Goal: Task Accomplishment & Management: Manage account settings

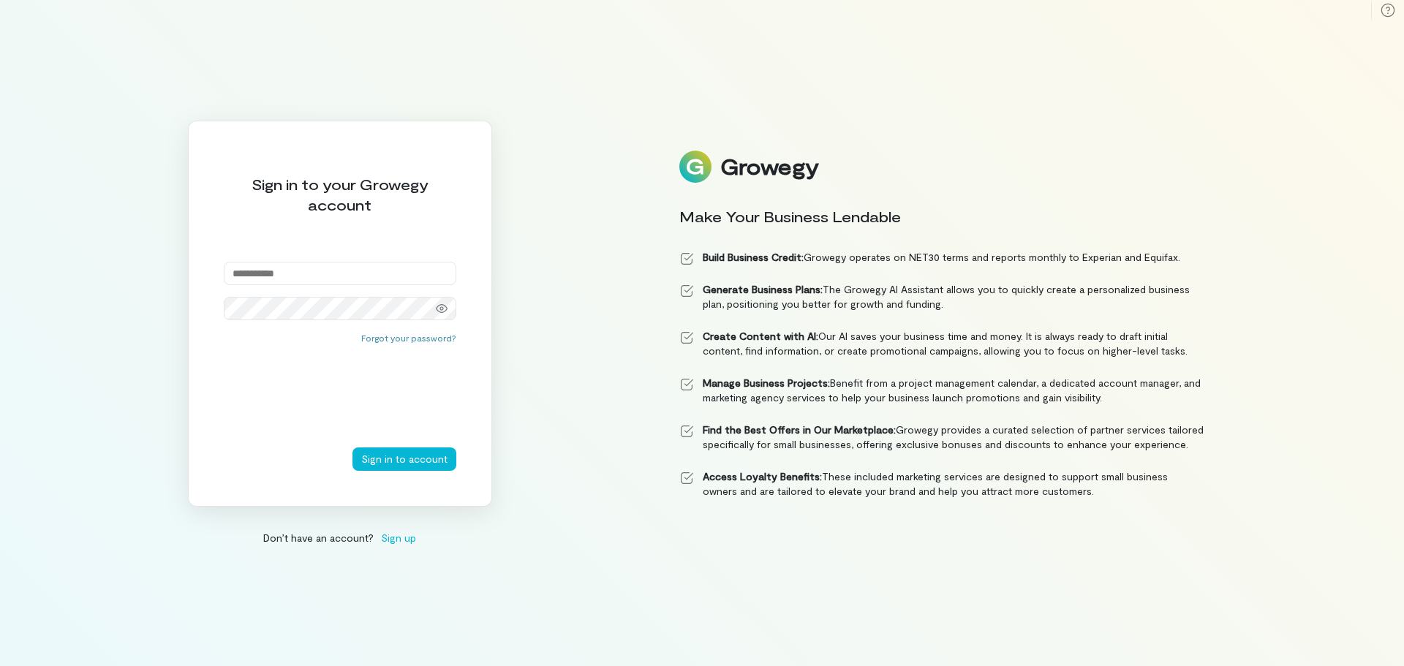
click at [301, 269] on input "email" at bounding box center [340, 273] width 233 height 23
type input "**********"
click at [352, 448] on button "Sign in to account" at bounding box center [404, 459] width 104 height 23
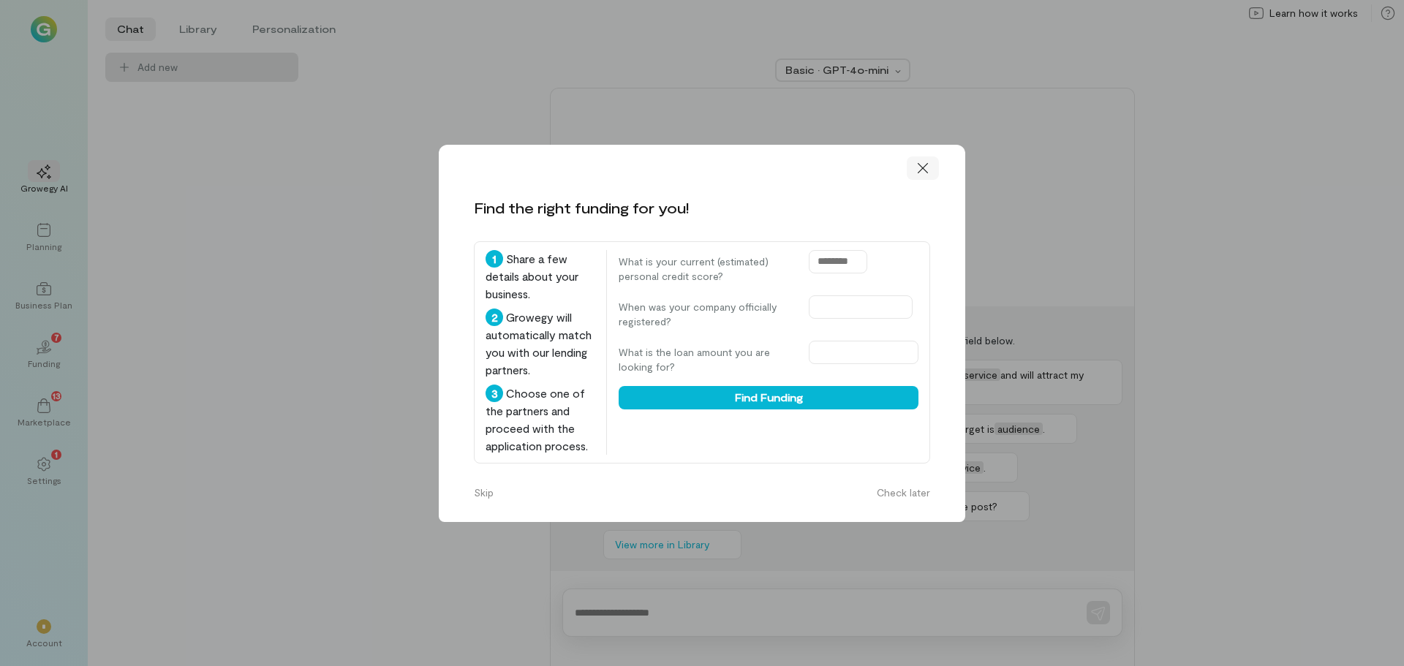
click at [928, 174] on icon at bounding box center [923, 168] width 15 height 15
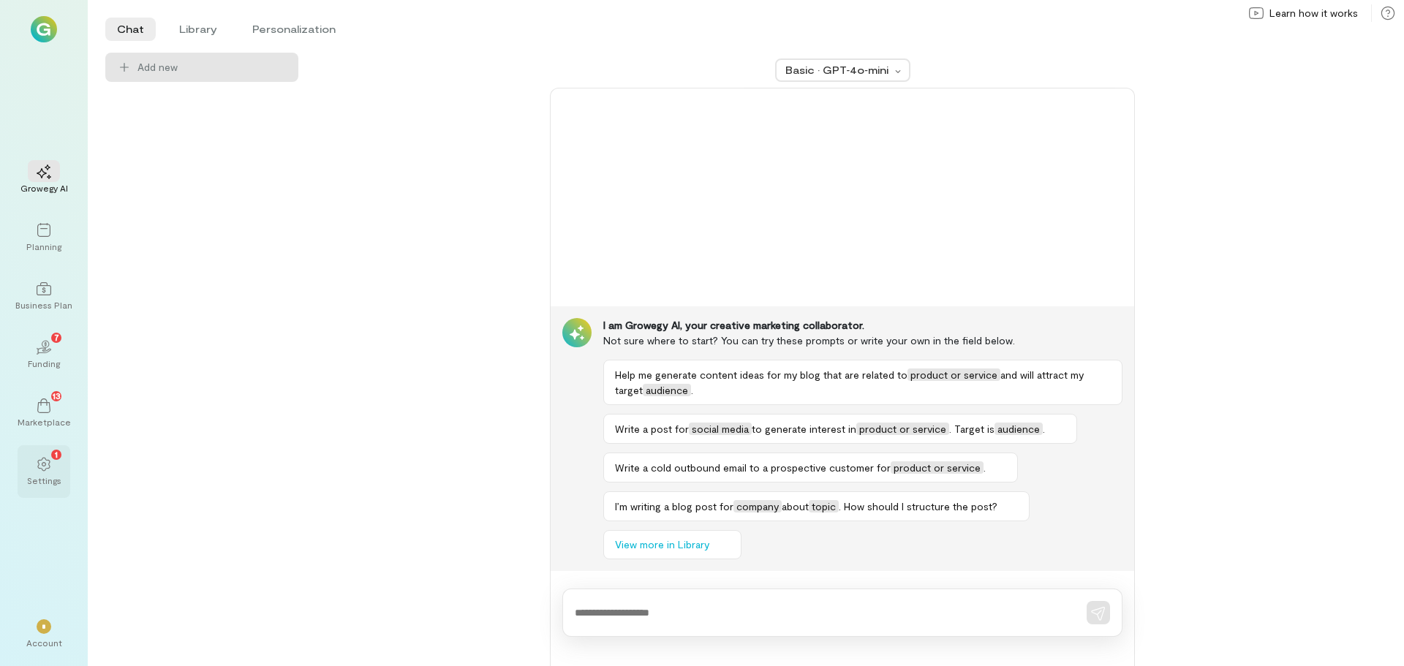
click at [45, 457] on icon at bounding box center [44, 464] width 15 height 15
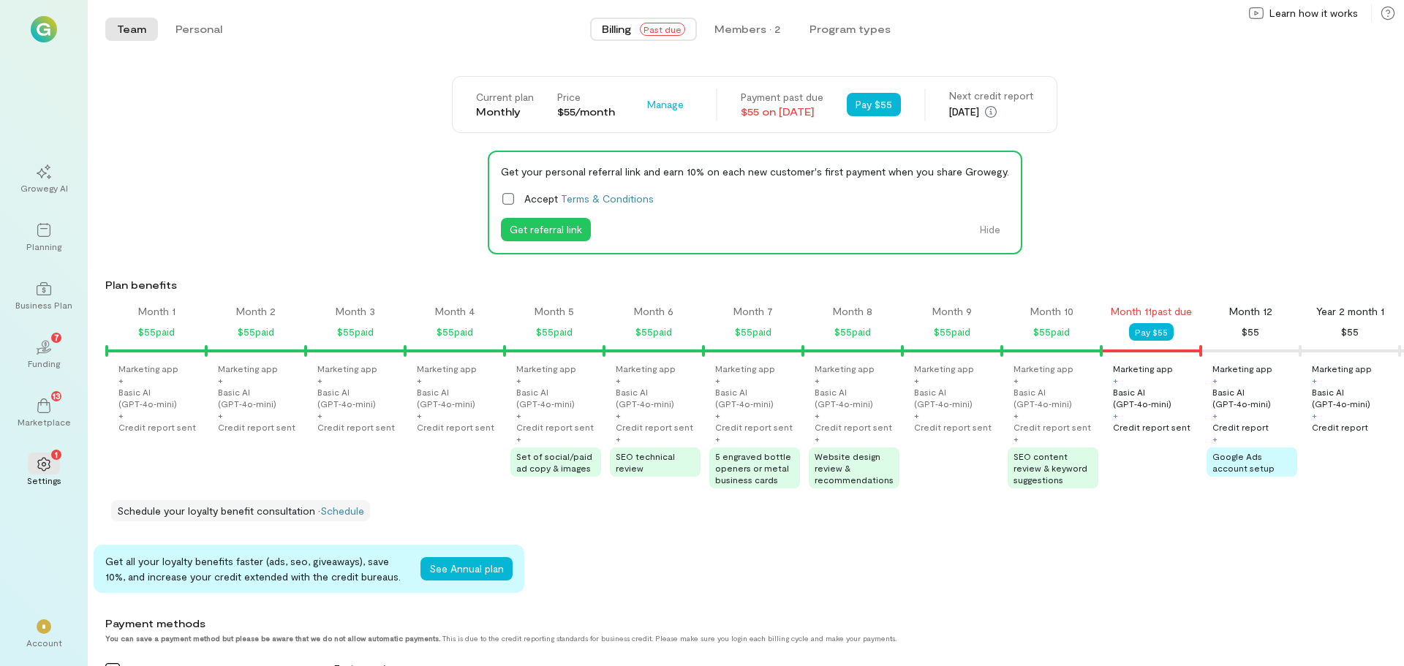
click at [154, 396] on div "Basic AI (GPT‑4o‑mini)" at bounding box center [160, 397] width 85 height 23
click at [43, 622] on span "*" at bounding box center [44, 626] width 5 height 9
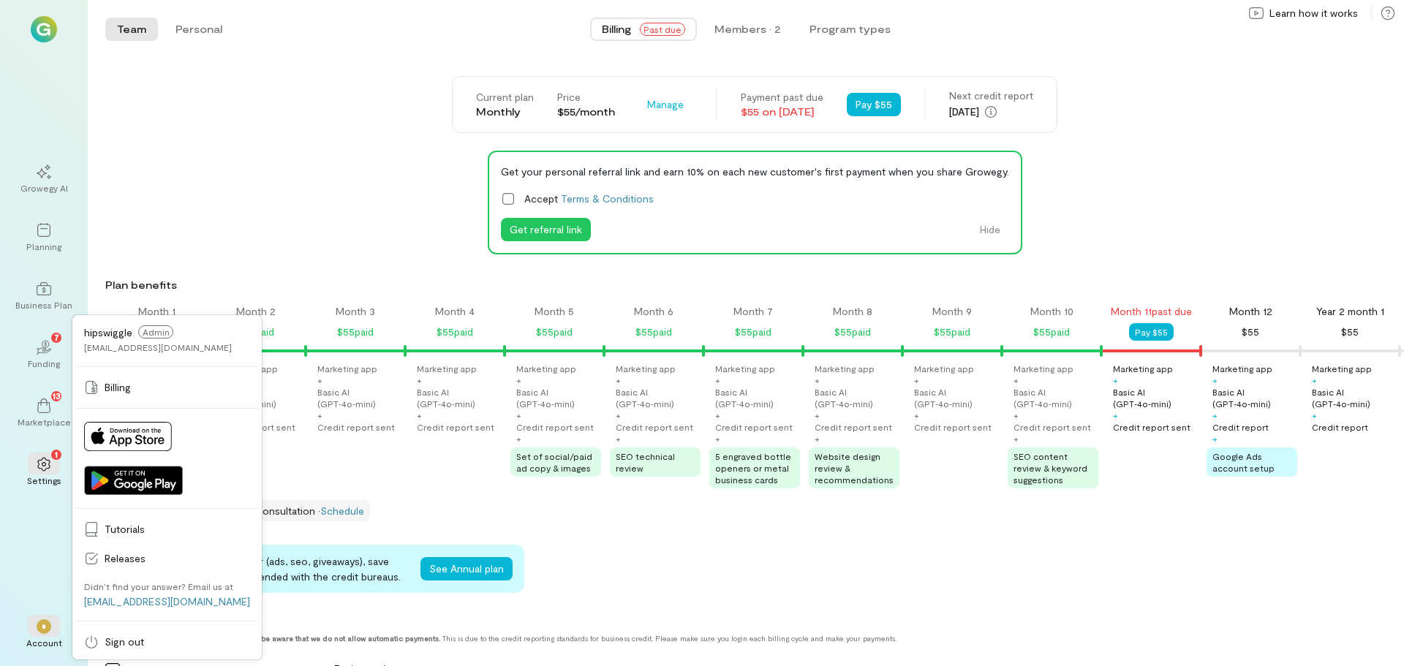
click at [267, 127] on div "Current plan Monthly Price $55/month Manage Payment past due $55 on [DATE] Pay …" at bounding box center [754, 104] width 1299 height 57
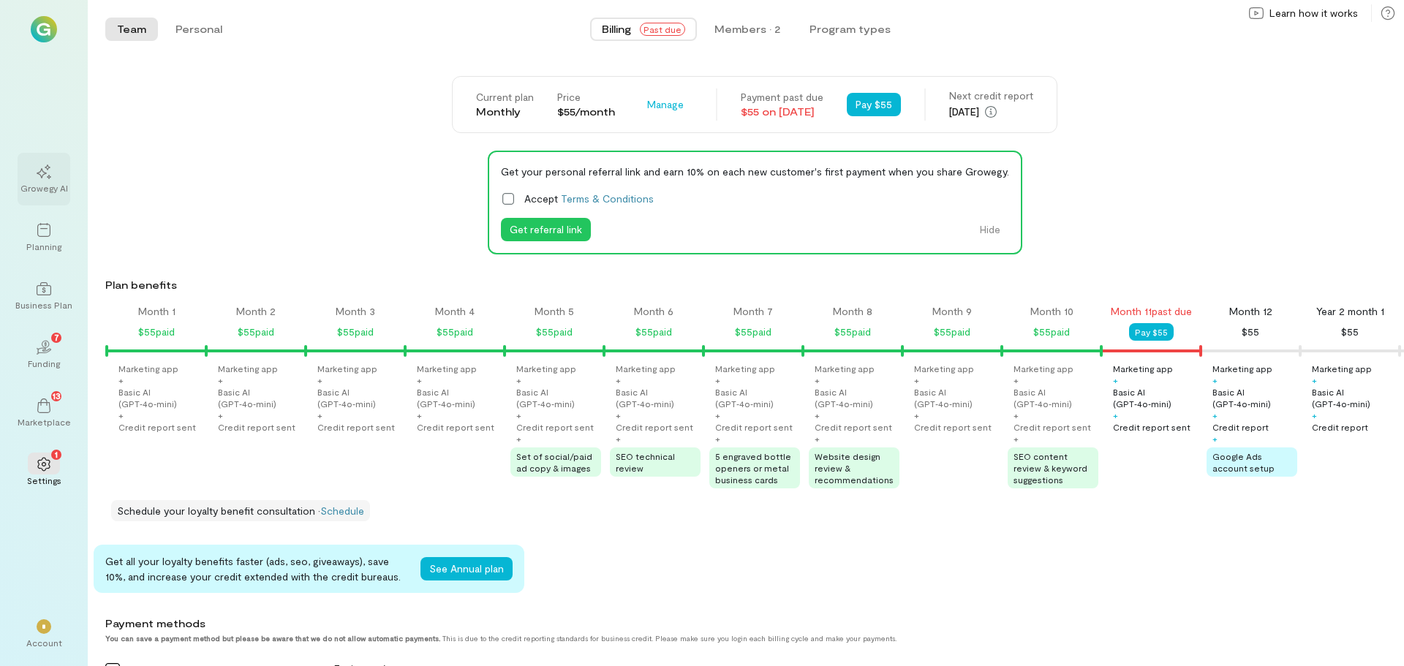
click at [43, 178] on icon at bounding box center [44, 172] width 15 height 15
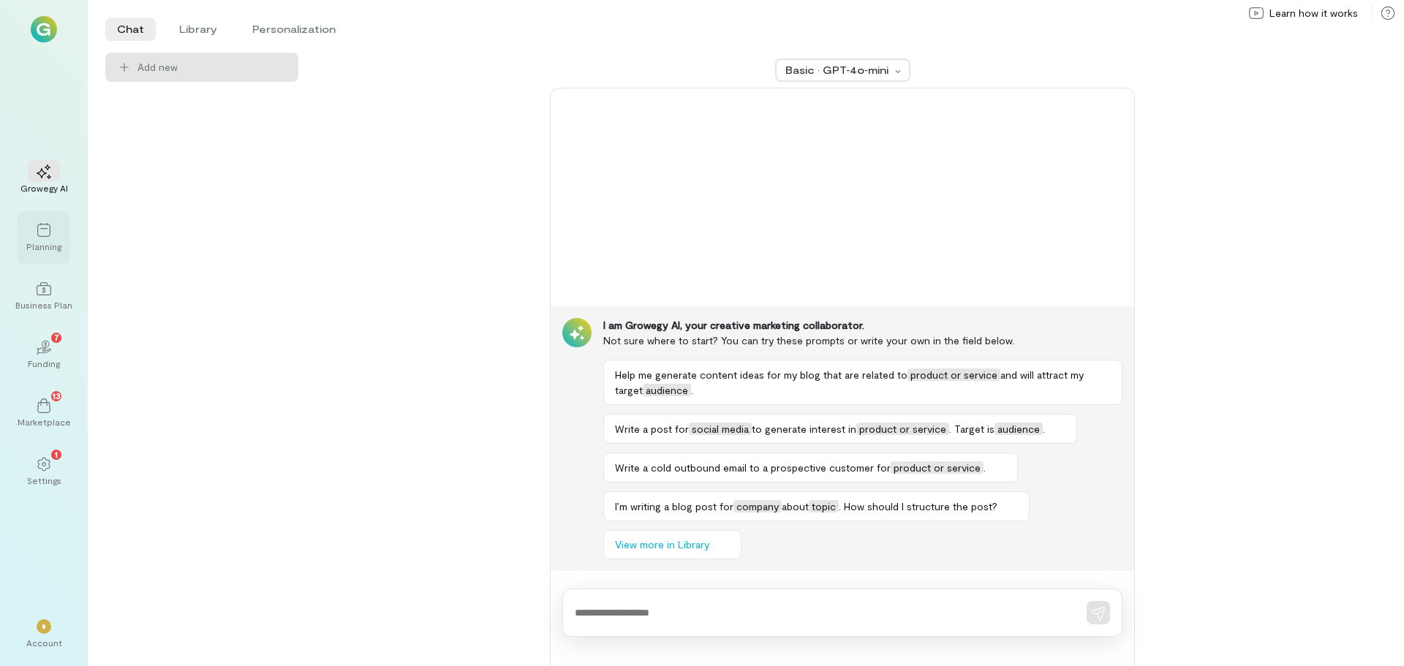
click at [42, 241] on div "Planning" at bounding box center [43, 247] width 35 height 12
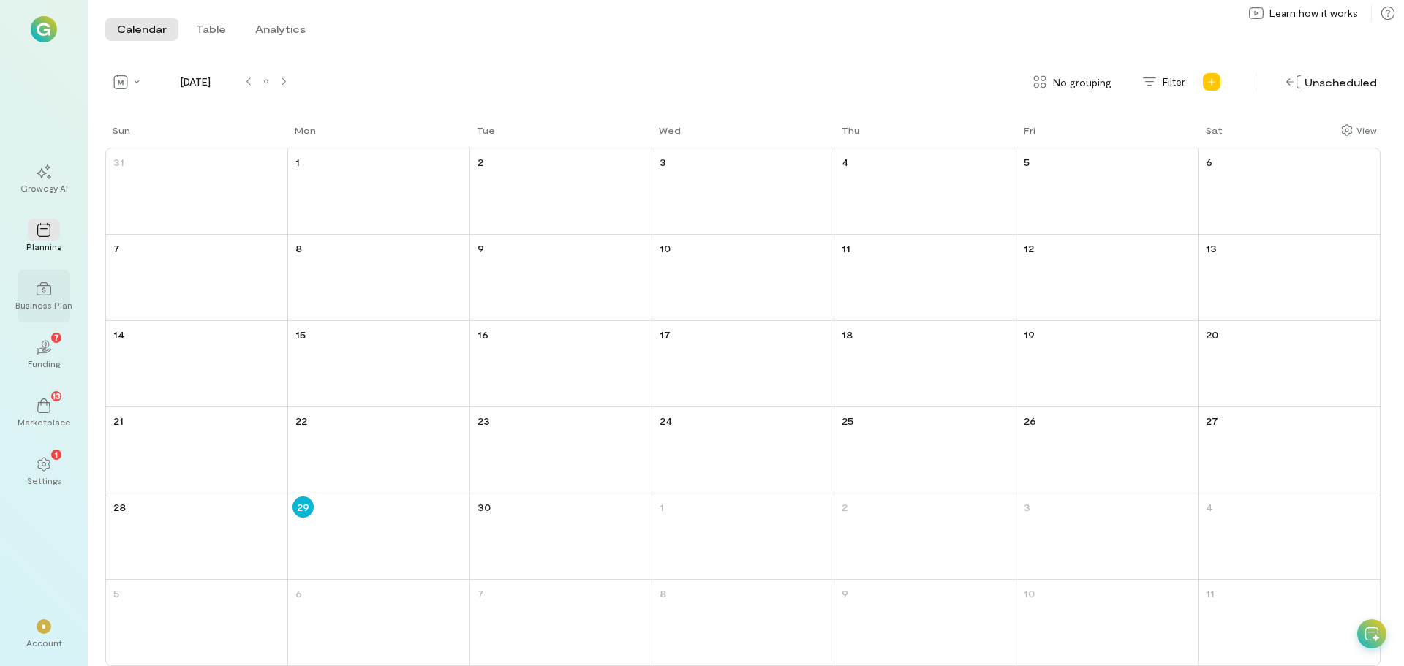
click at [45, 294] on icon at bounding box center [44, 289] width 15 height 15
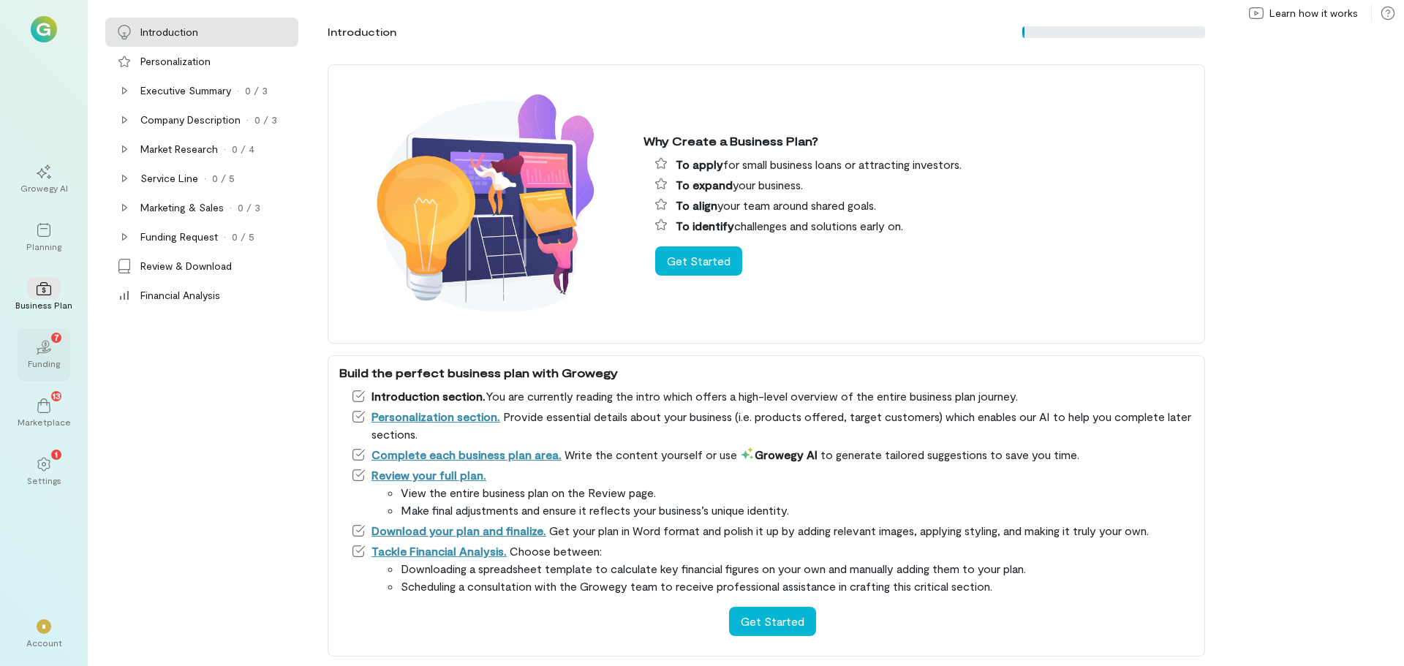
click at [44, 352] on icon at bounding box center [43, 350] width 16 height 7
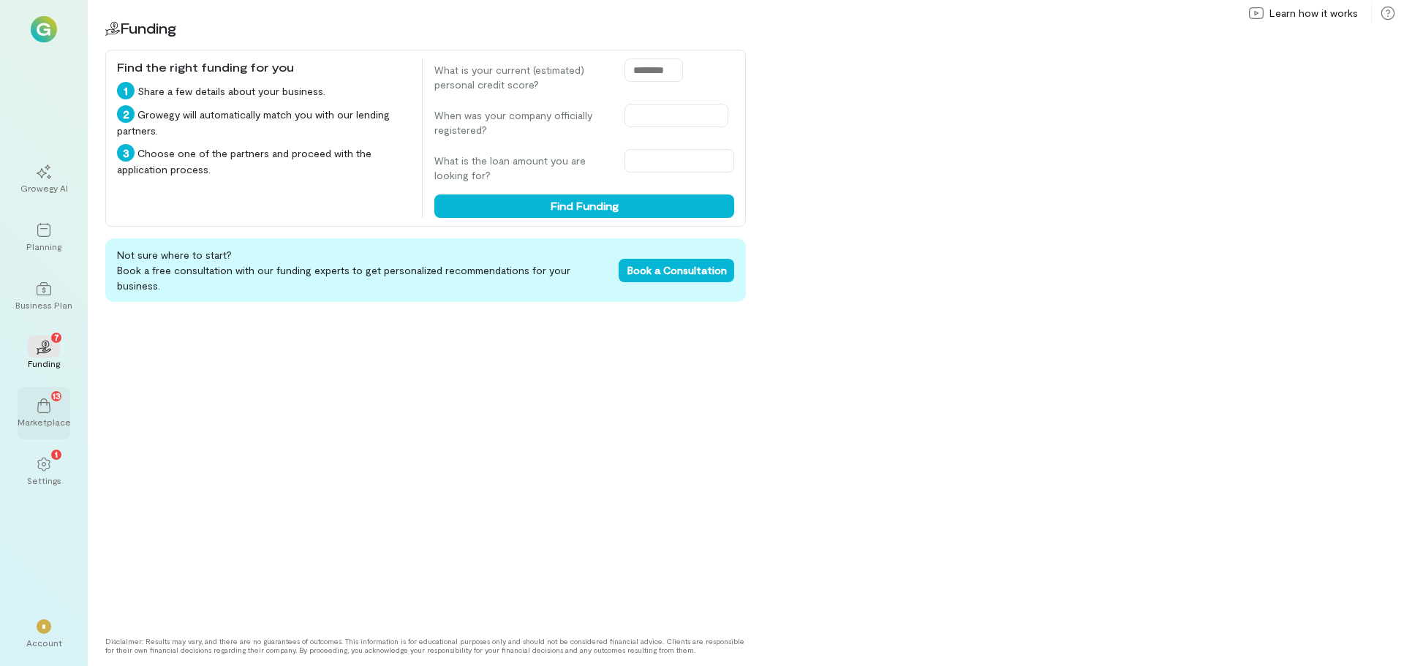
click at [48, 404] on icon at bounding box center [44, 406] width 15 height 15
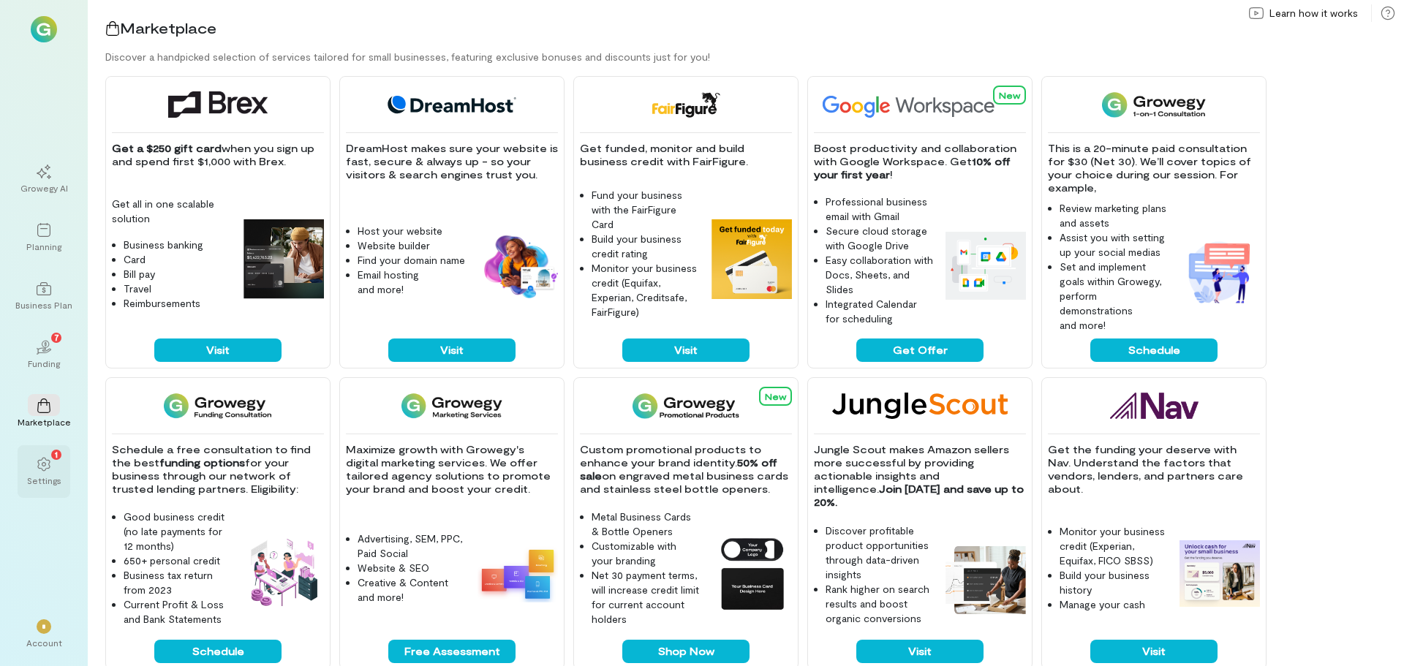
click at [45, 470] on icon at bounding box center [44, 464] width 15 height 15
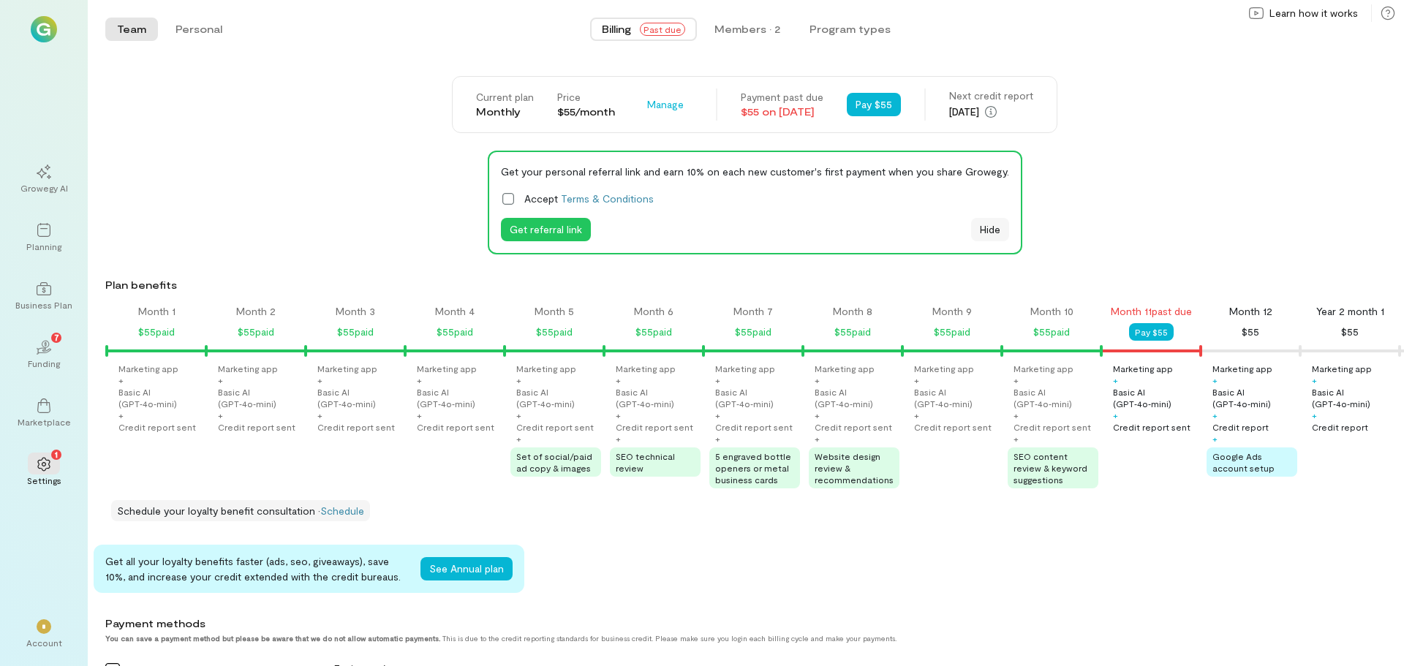
click at [986, 232] on button "Hide" at bounding box center [990, 229] width 38 height 23
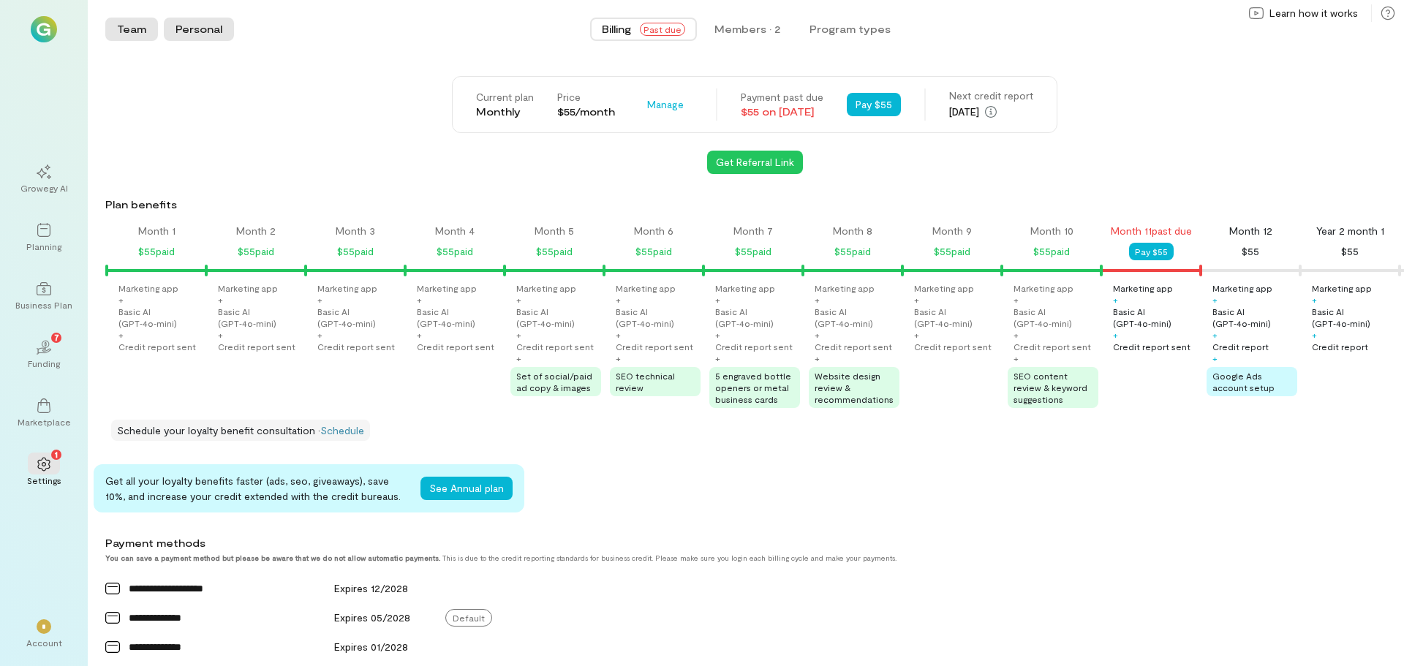
click at [204, 32] on button "Personal" at bounding box center [199, 29] width 70 height 23
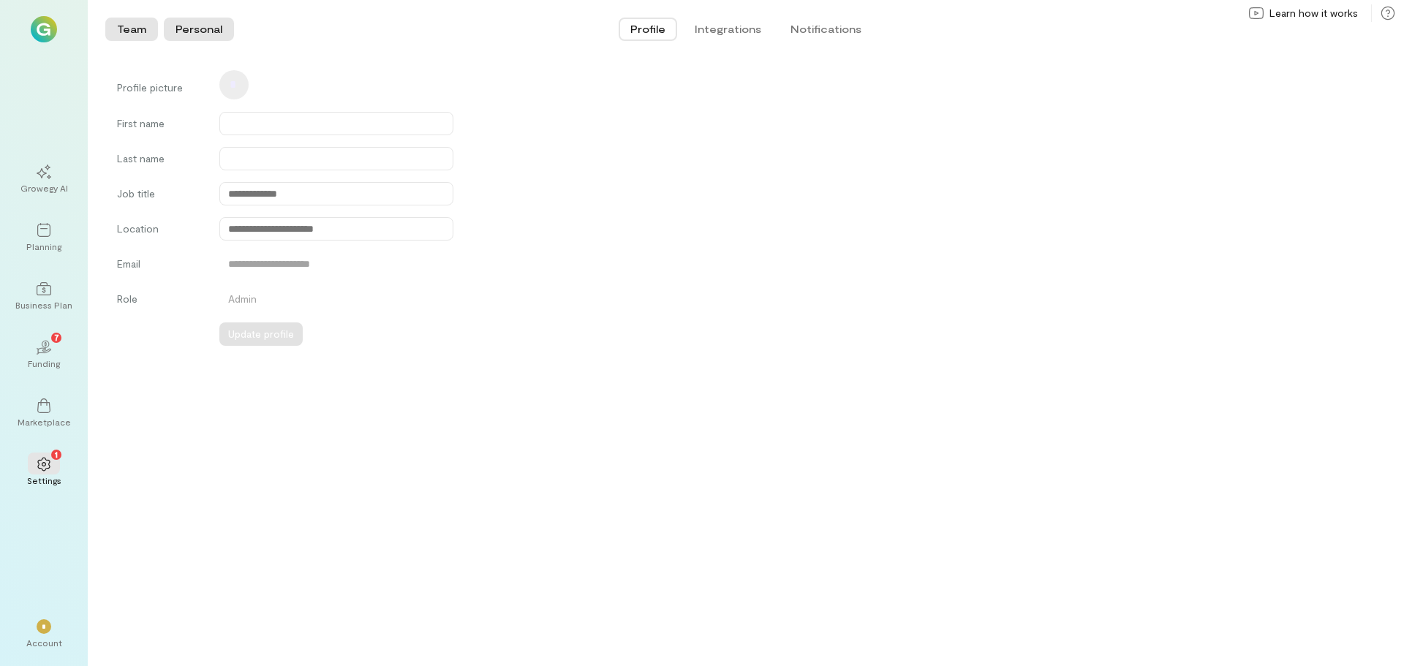
click at [130, 27] on button "Team" at bounding box center [131, 29] width 53 height 23
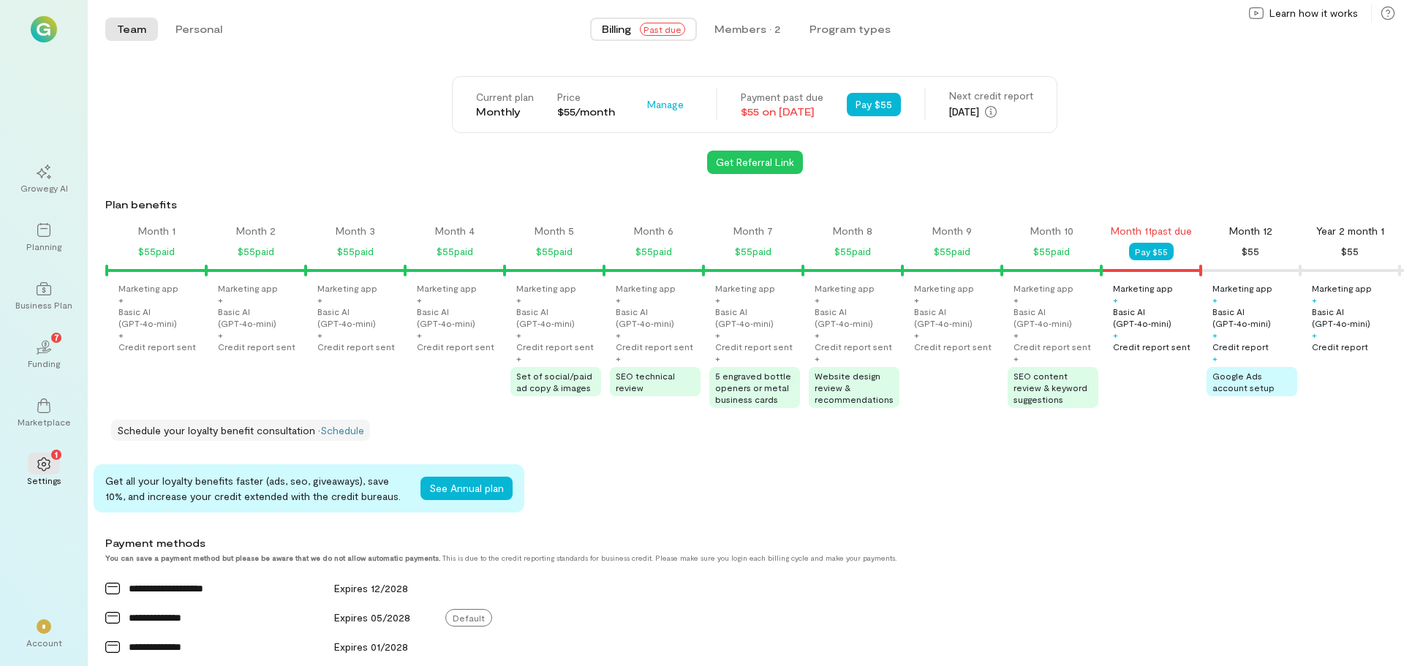
scroll to position [0, 845]
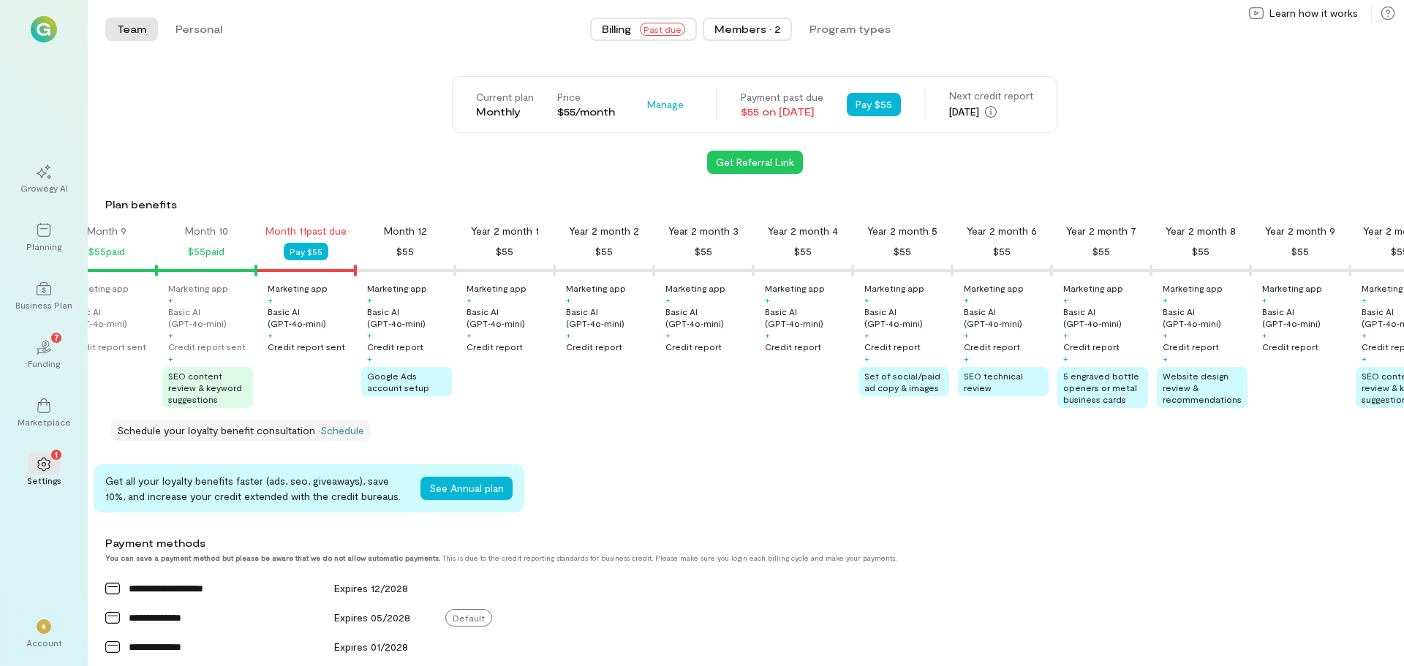
click at [761, 28] on div "Members · 2" at bounding box center [748, 29] width 66 height 15
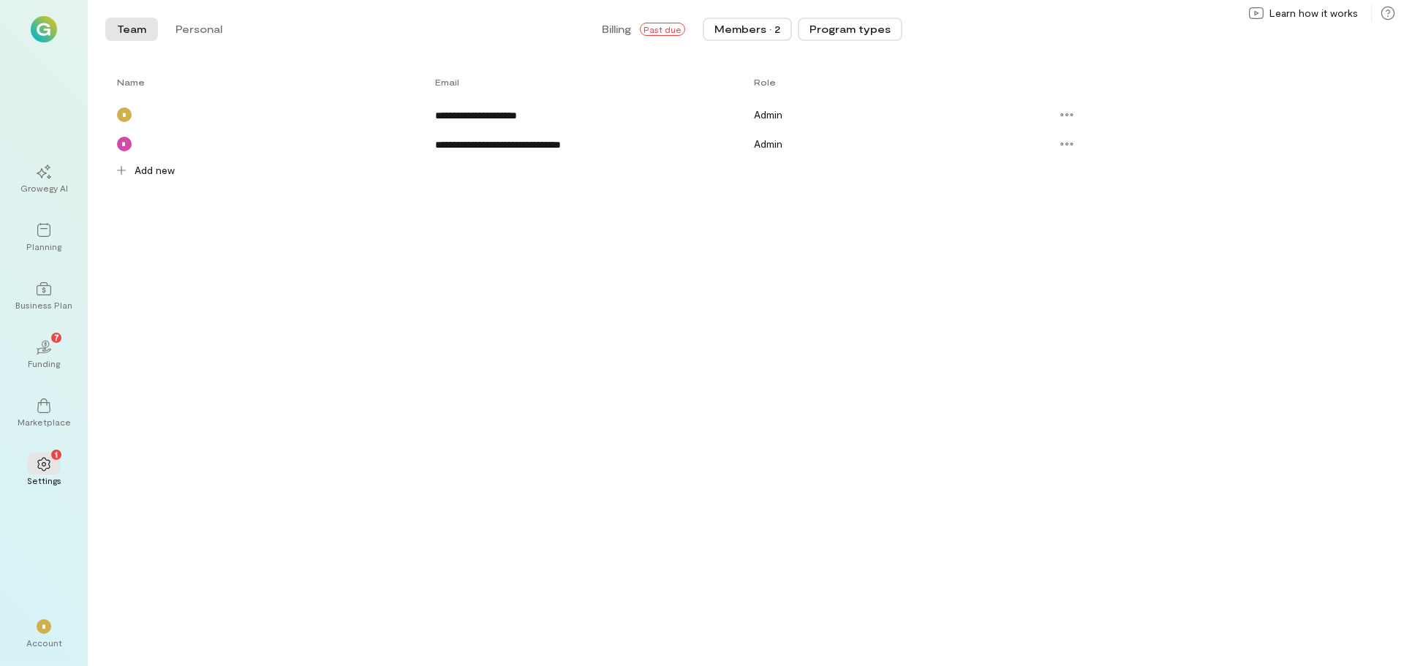
click at [874, 28] on button "Program types" at bounding box center [850, 29] width 105 height 23
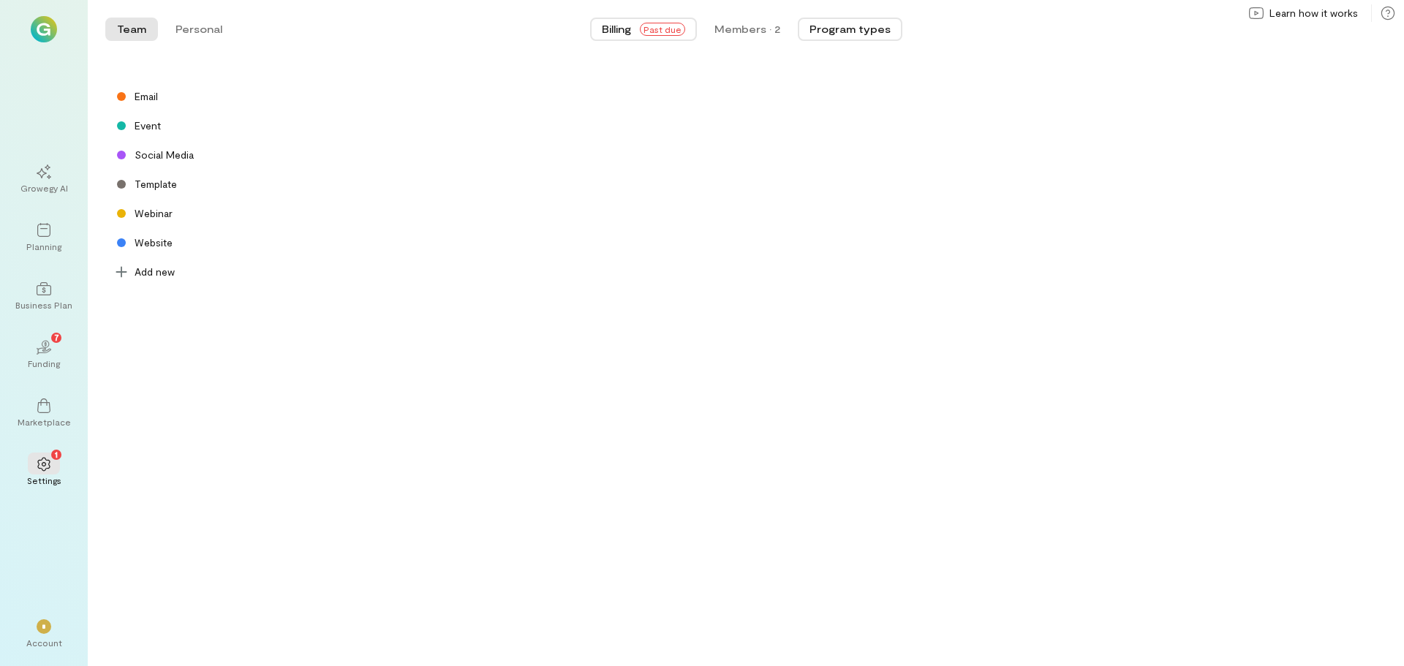
click at [629, 29] on span "Billing" at bounding box center [616, 29] width 29 height 15
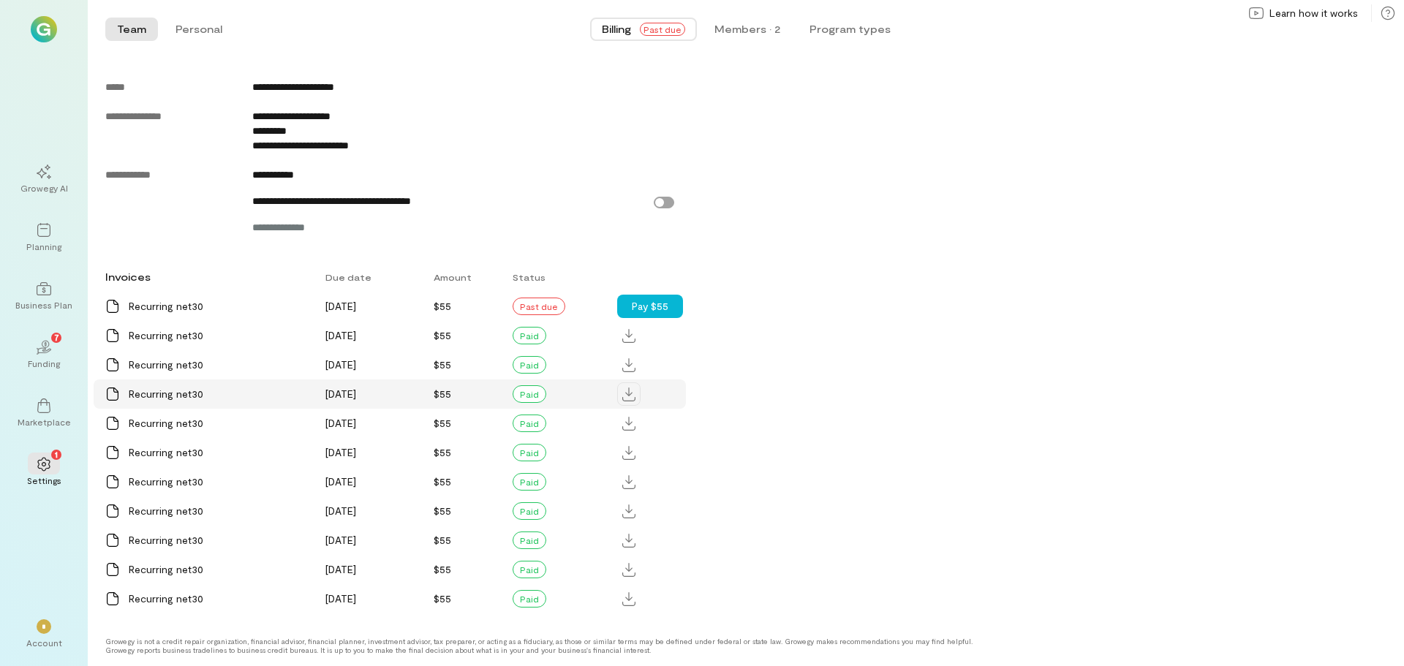
scroll to position [732, 0]
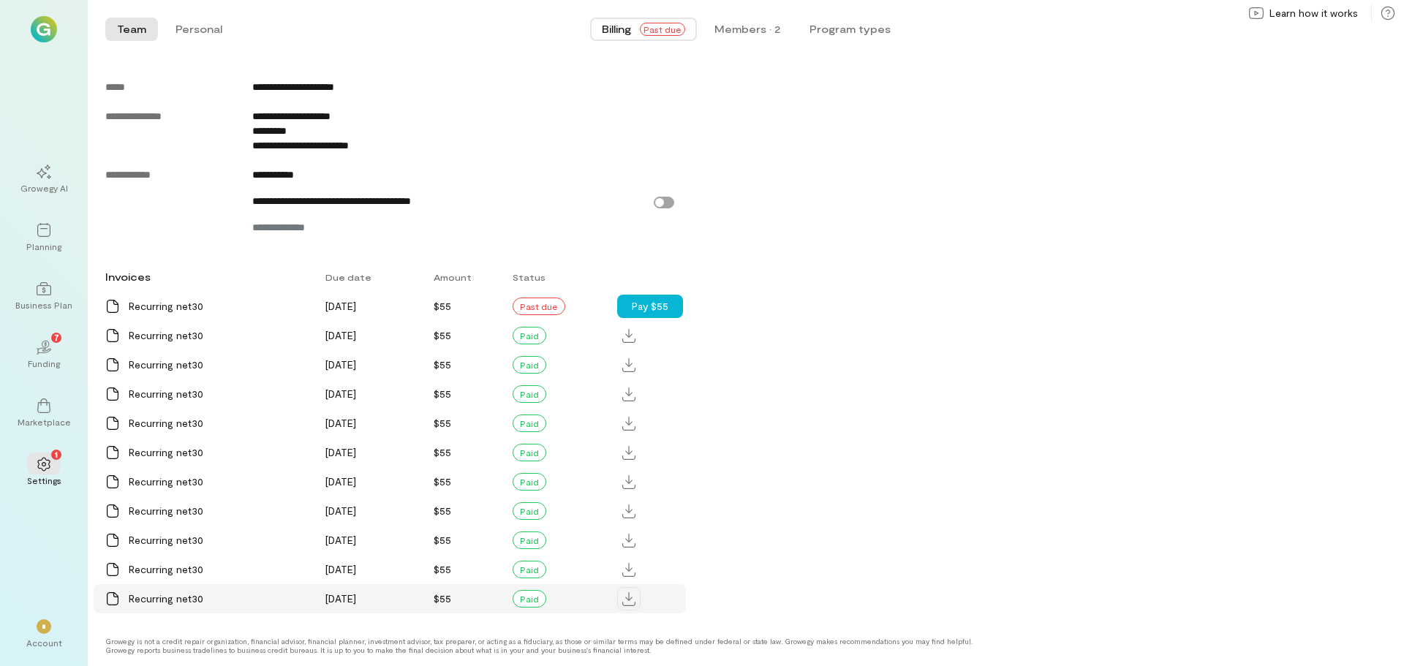
click at [630, 597] on icon at bounding box center [628, 599] width 13 height 14
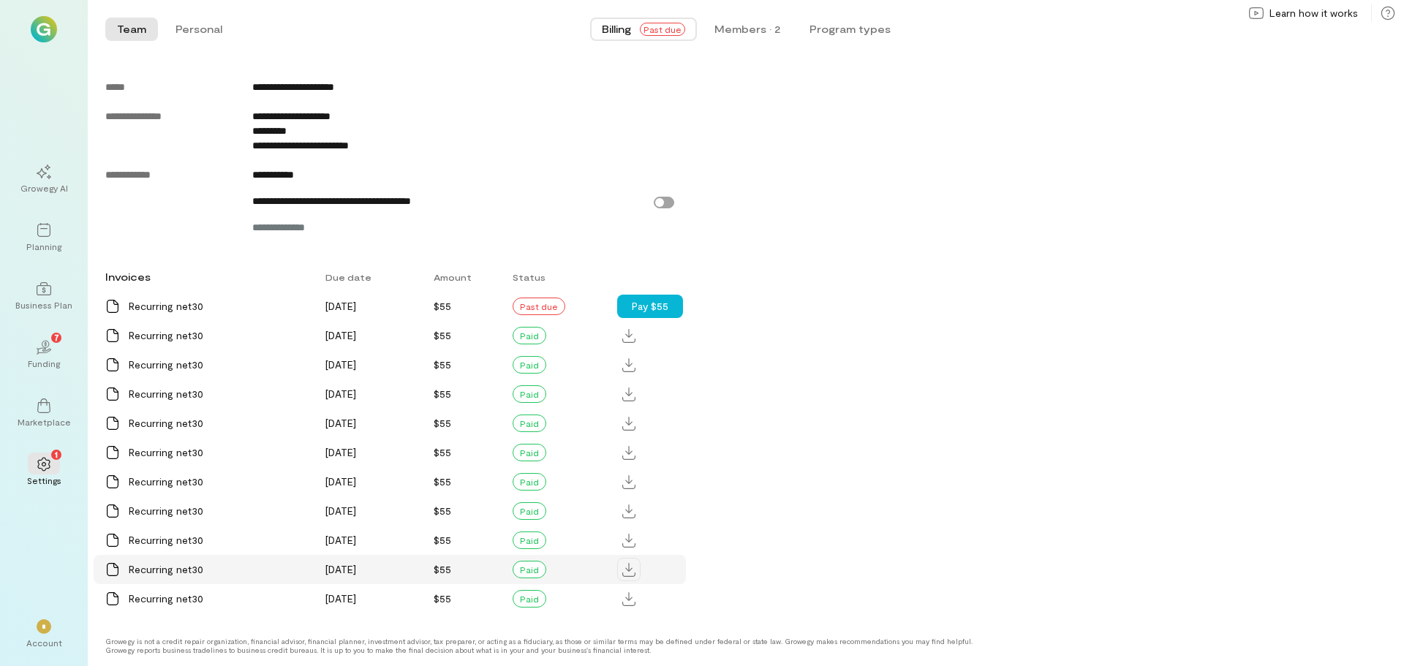
click at [628, 570] on icon at bounding box center [628, 570] width 13 height 14
click at [631, 540] on icon at bounding box center [628, 541] width 13 height 14
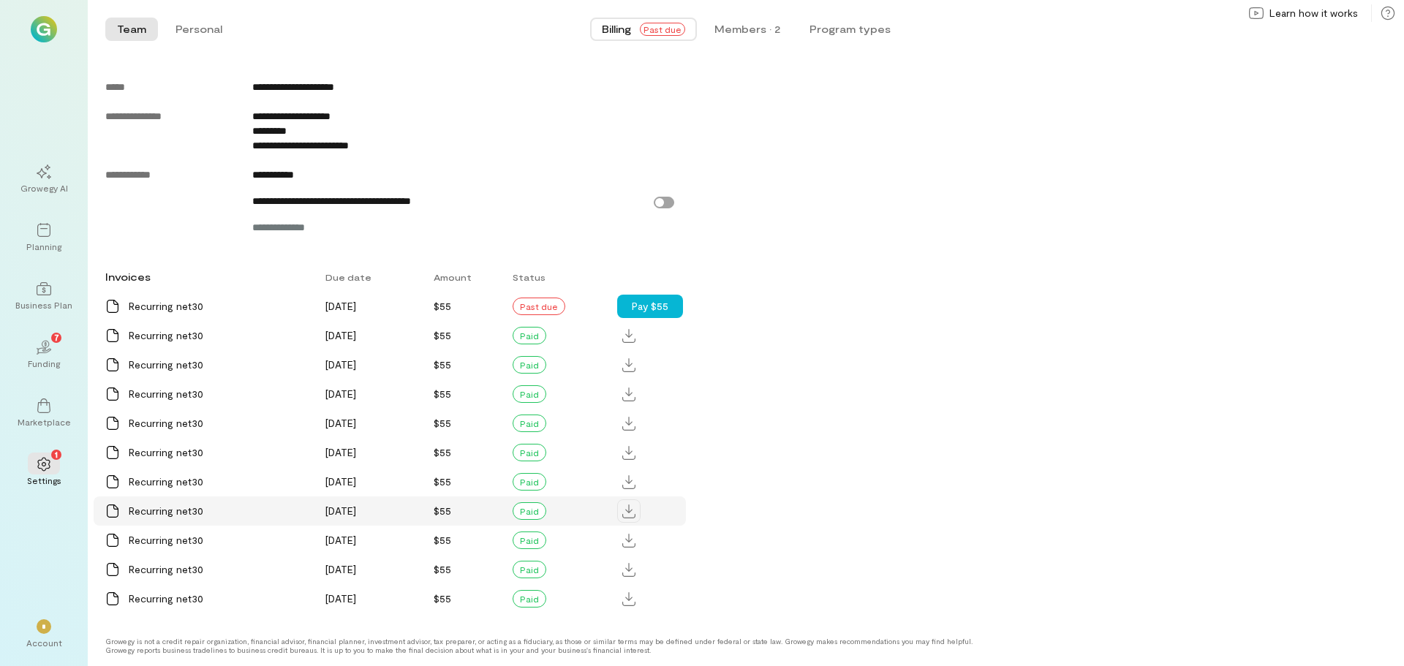
click at [631, 513] on icon at bounding box center [628, 512] width 13 height 14
click at [627, 475] on icon at bounding box center [628, 482] width 13 height 14
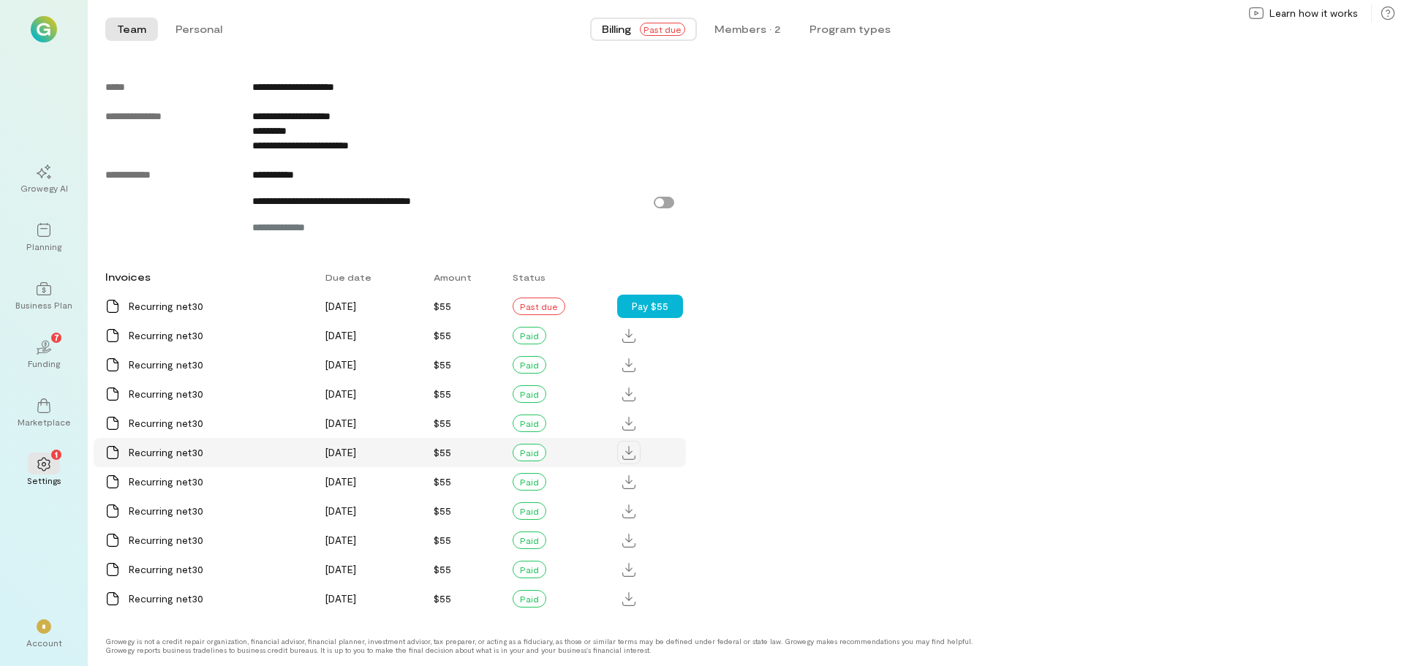
click at [627, 453] on icon at bounding box center [628, 453] width 13 height 14
click at [627, 419] on icon at bounding box center [628, 424] width 13 height 14
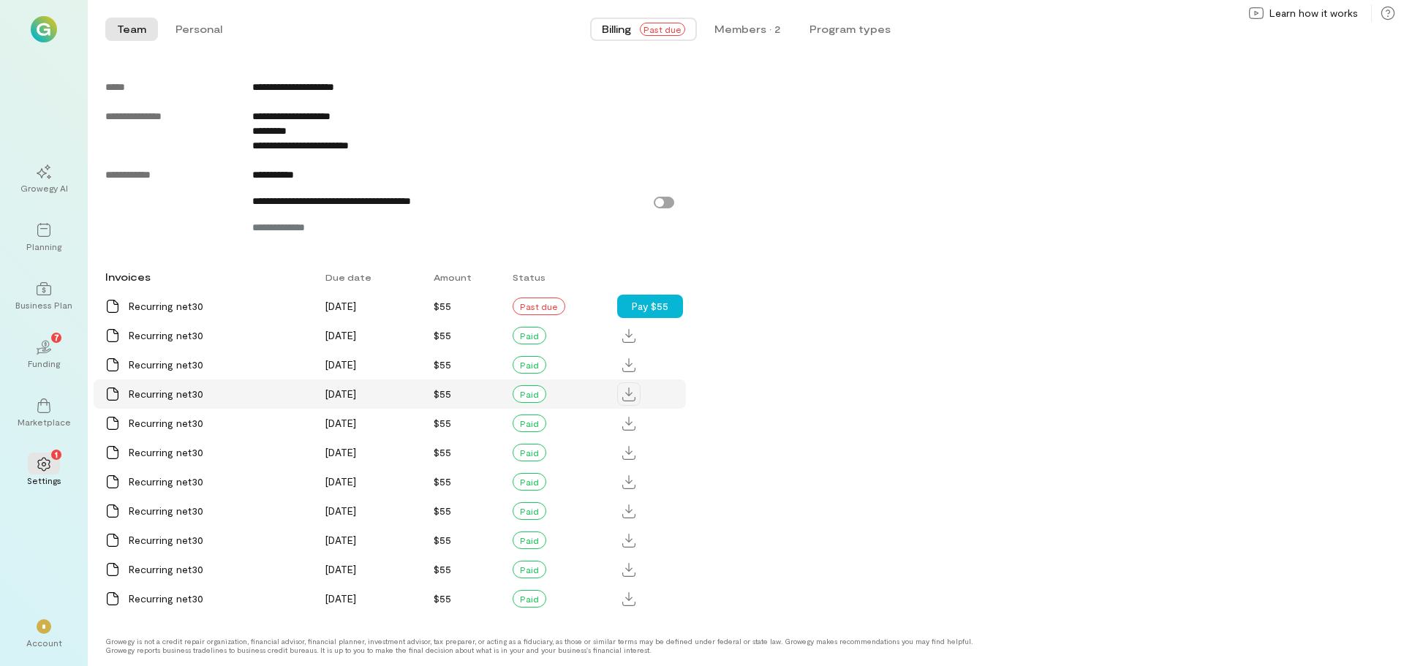
click at [628, 393] on icon at bounding box center [628, 395] width 13 height 14
click at [632, 365] on icon at bounding box center [628, 365] width 13 height 14
click at [627, 331] on icon at bounding box center [628, 336] width 13 height 14
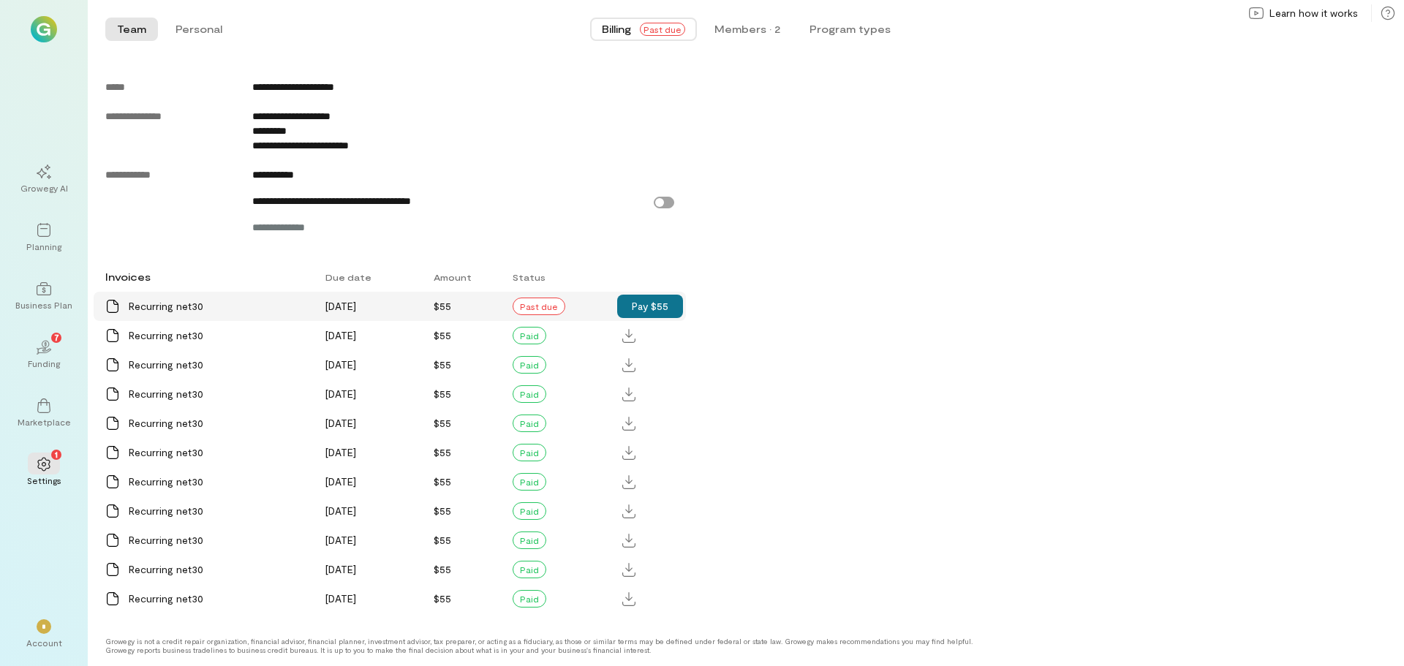
click at [658, 304] on button "Pay $55" at bounding box center [650, 306] width 66 height 23
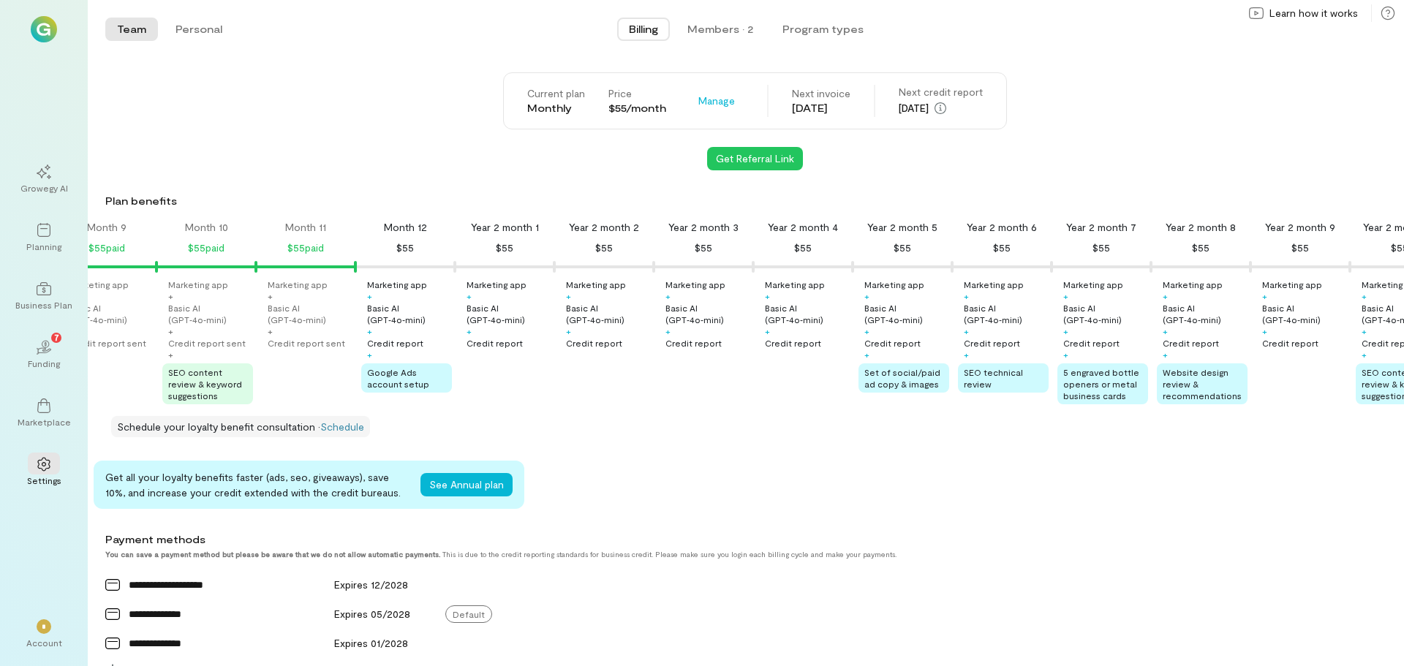
scroll to position [0, 0]
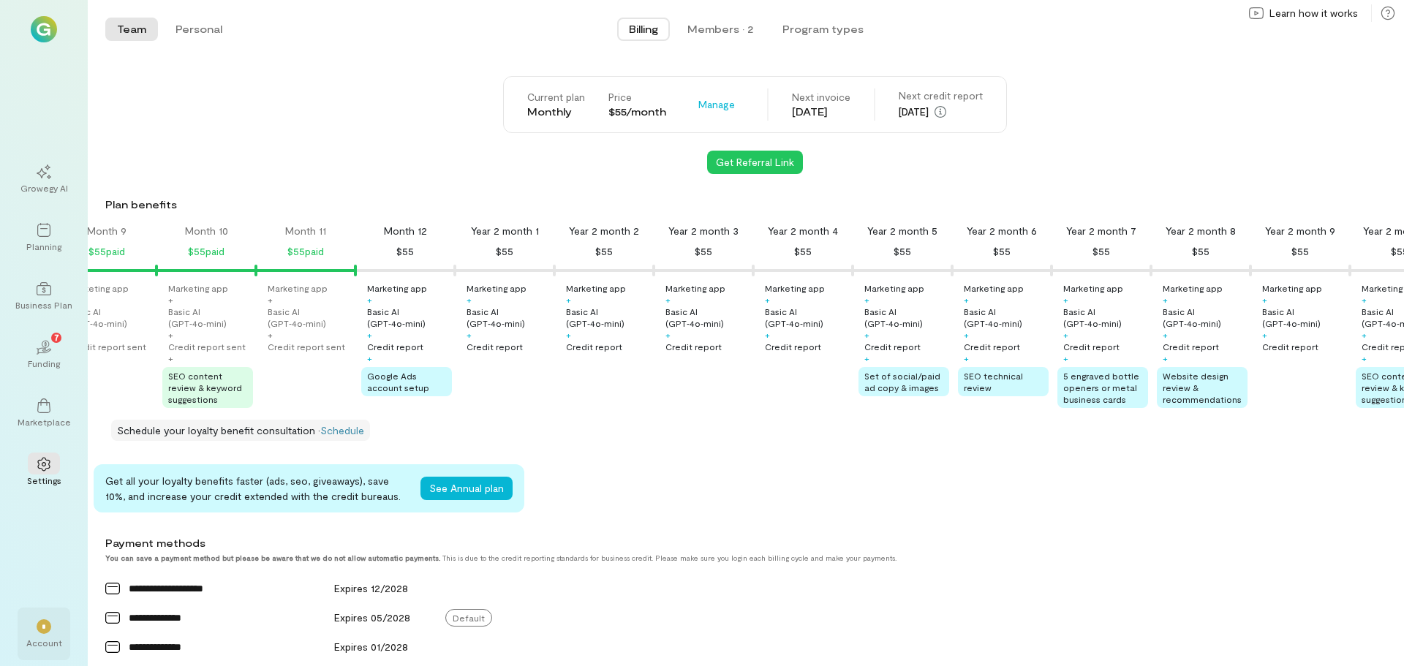
click at [46, 633] on div "*" at bounding box center [44, 626] width 15 height 15
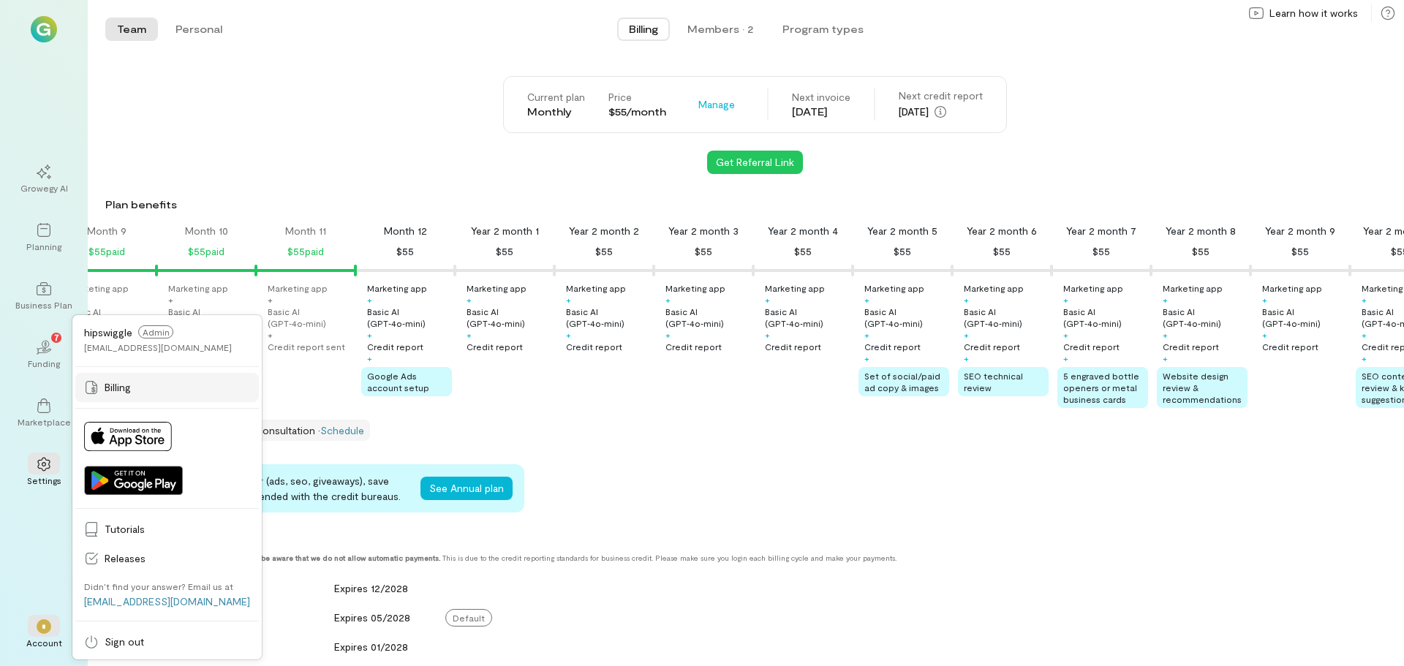
click at [125, 389] on span "Billing" at bounding box center [178, 387] width 146 height 15
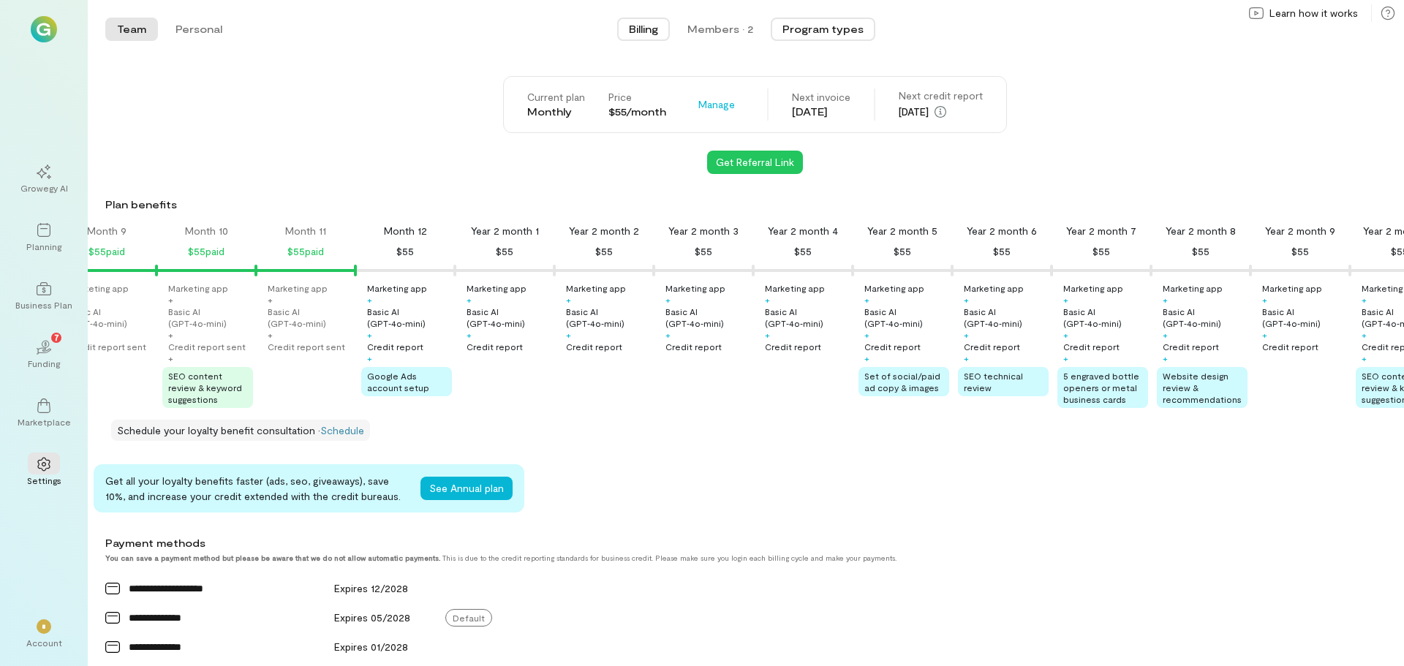
click at [818, 22] on button "Program types" at bounding box center [823, 29] width 105 height 23
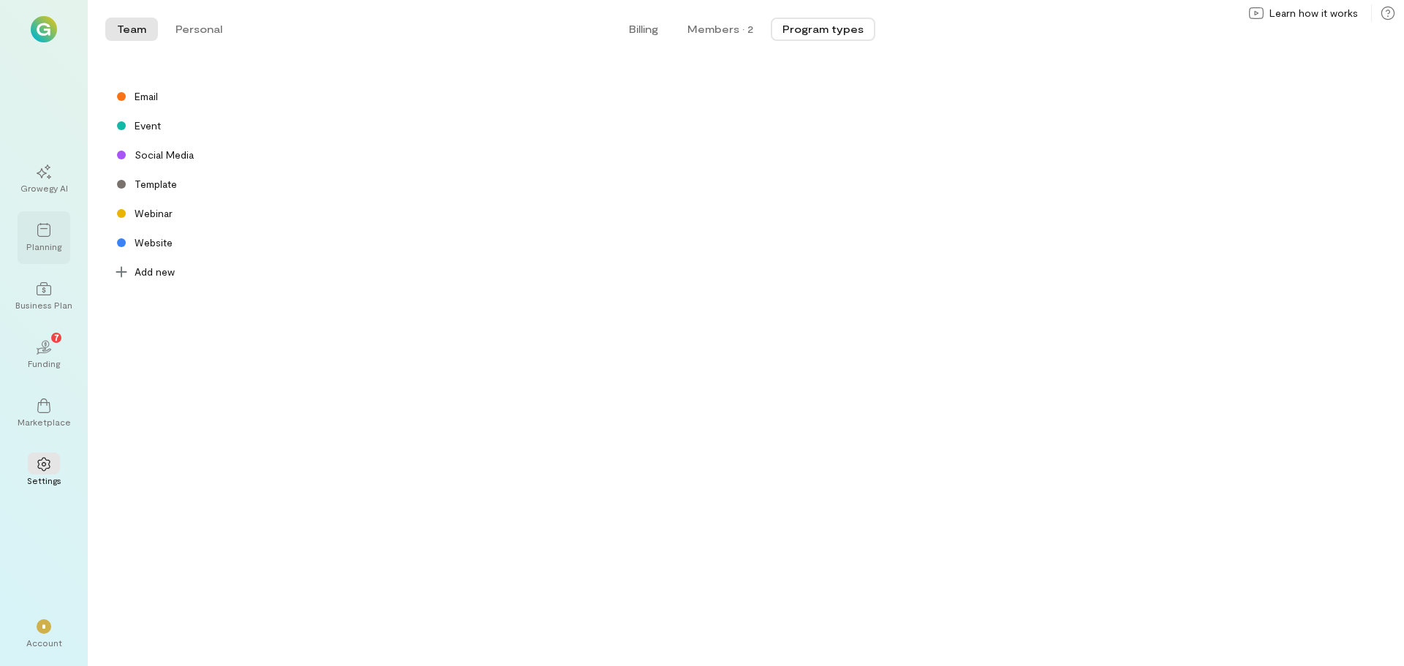
click at [50, 232] on icon at bounding box center [43, 230] width 13 height 14
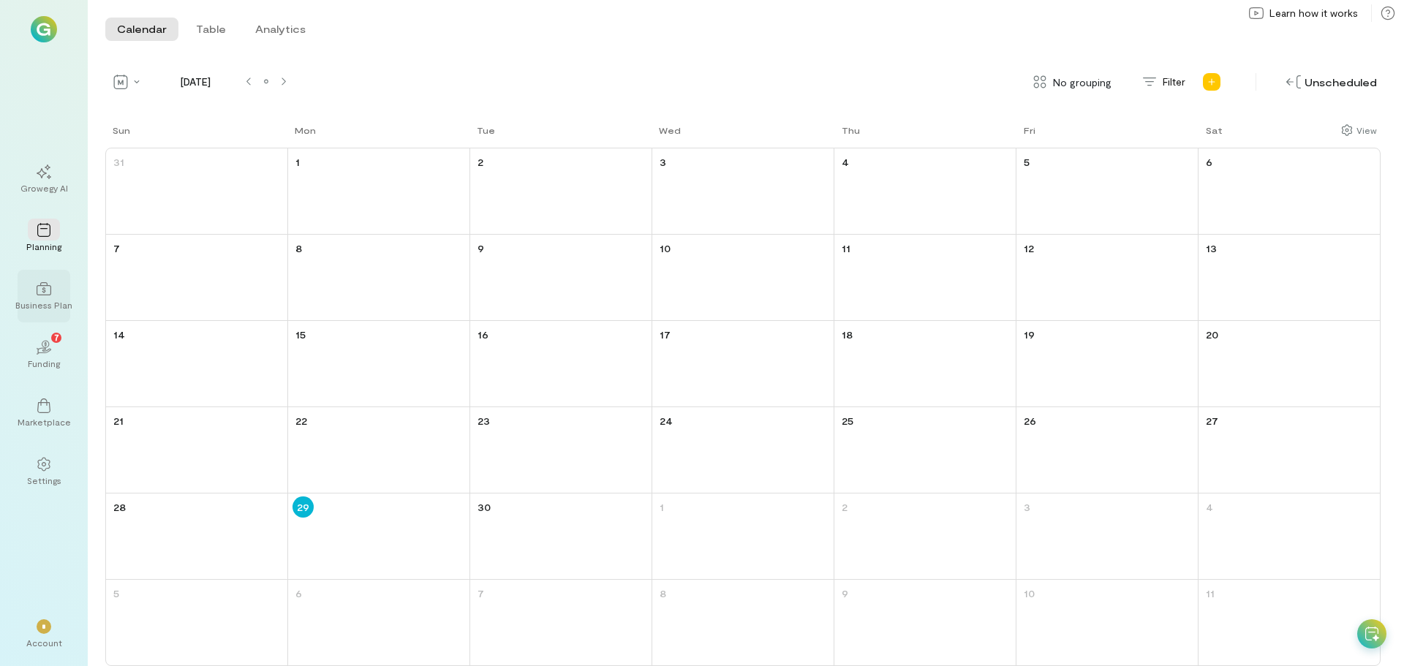
click at [51, 278] on div at bounding box center [44, 288] width 32 height 22
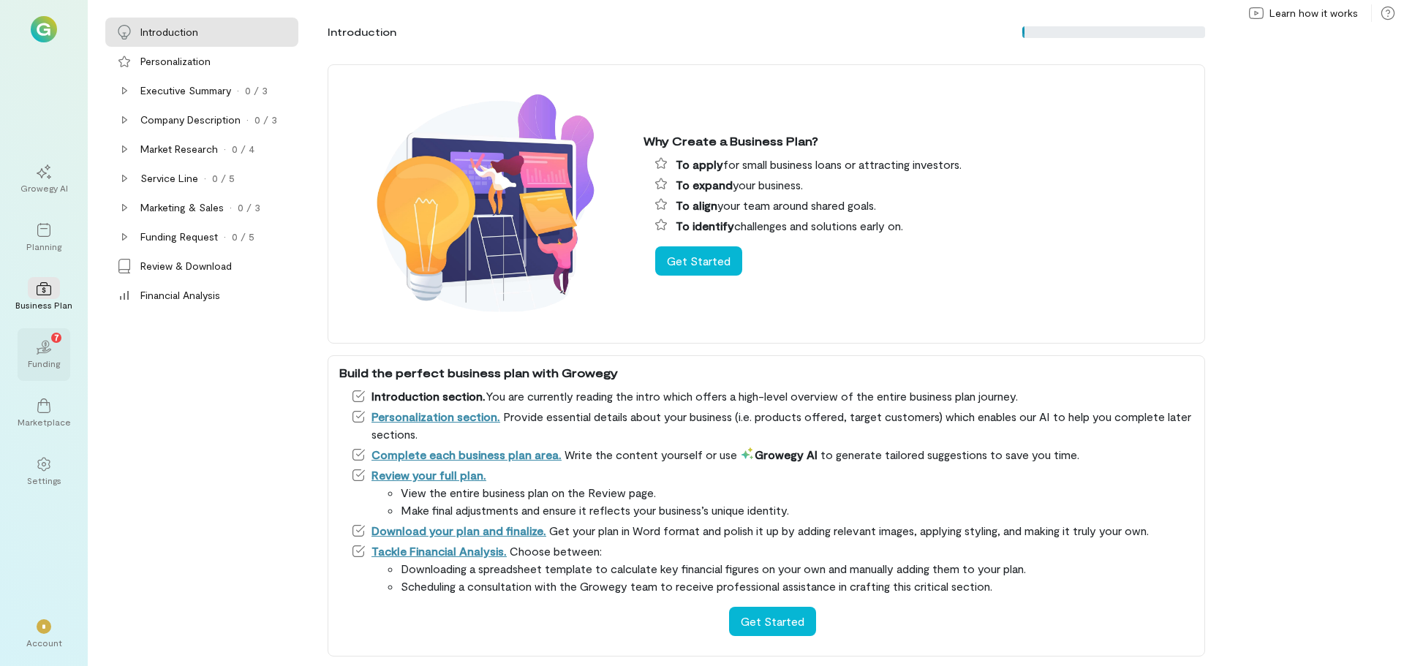
click at [38, 347] on icon "02" at bounding box center [44, 347] width 15 height 15
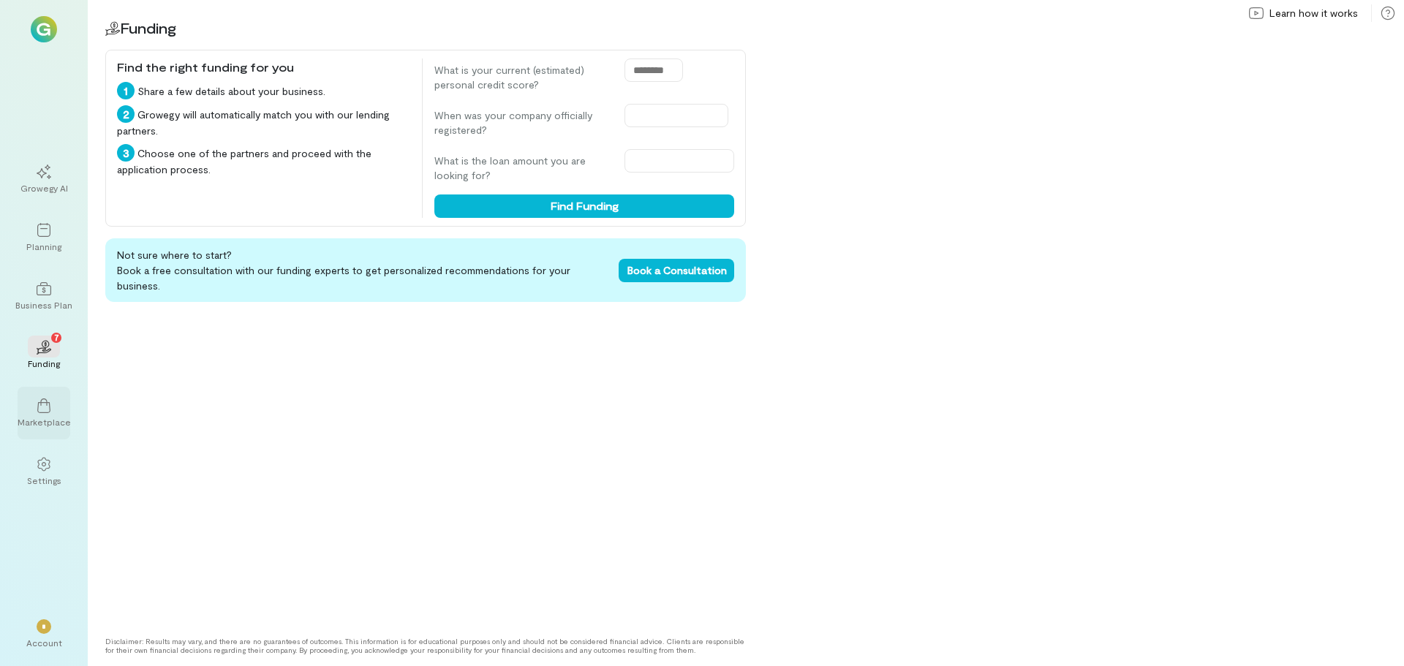
click at [50, 401] on icon at bounding box center [44, 406] width 15 height 15
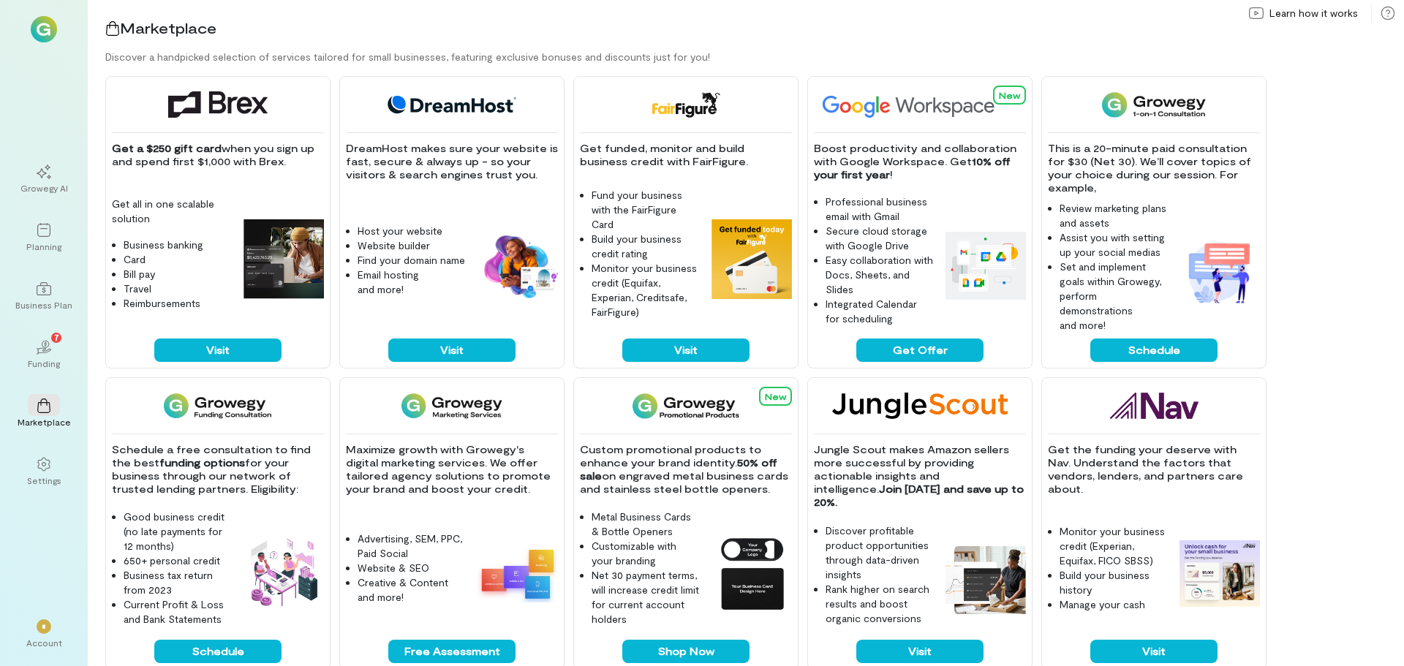
click at [53, 20] on img at bounding box center [44, 29] width 26 height 26
click at [48, 20] on img at bounding box center [44, 29] width 26 height 26
click at [50, 465] on icon at bounding box center [44, 464] width 15 height 15
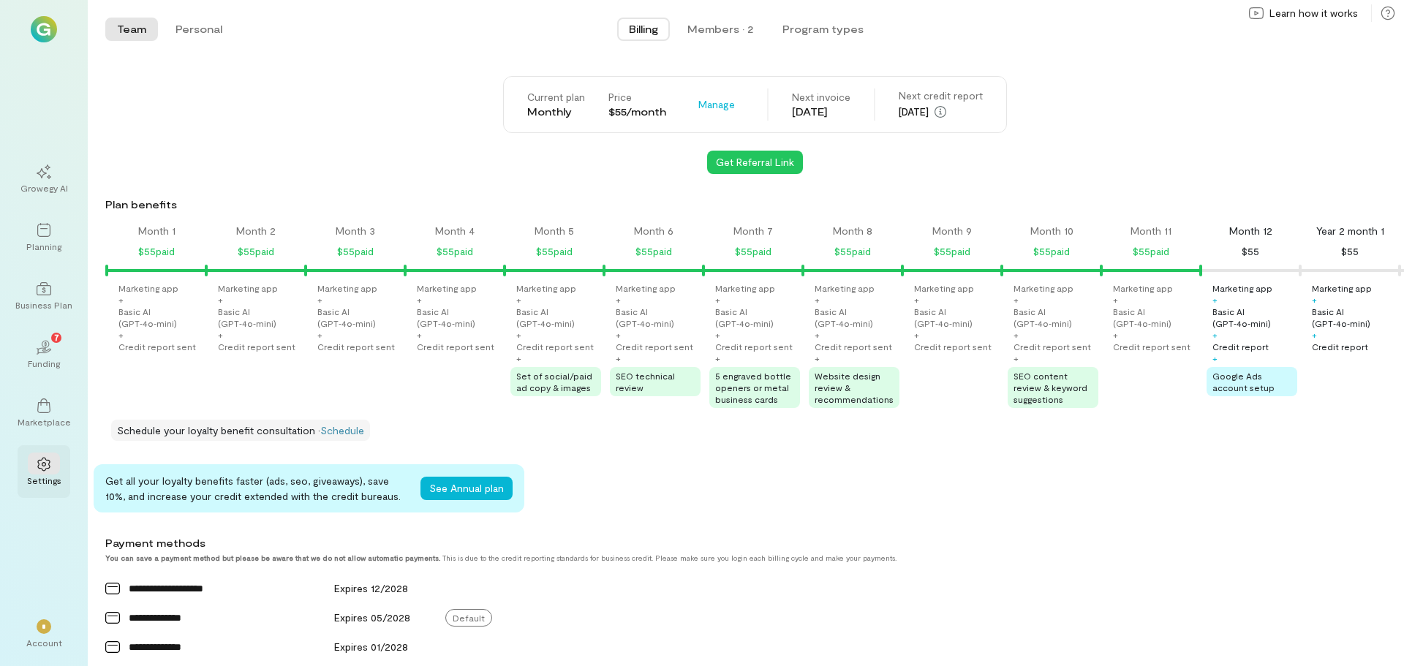
scroll to position [0, 945]
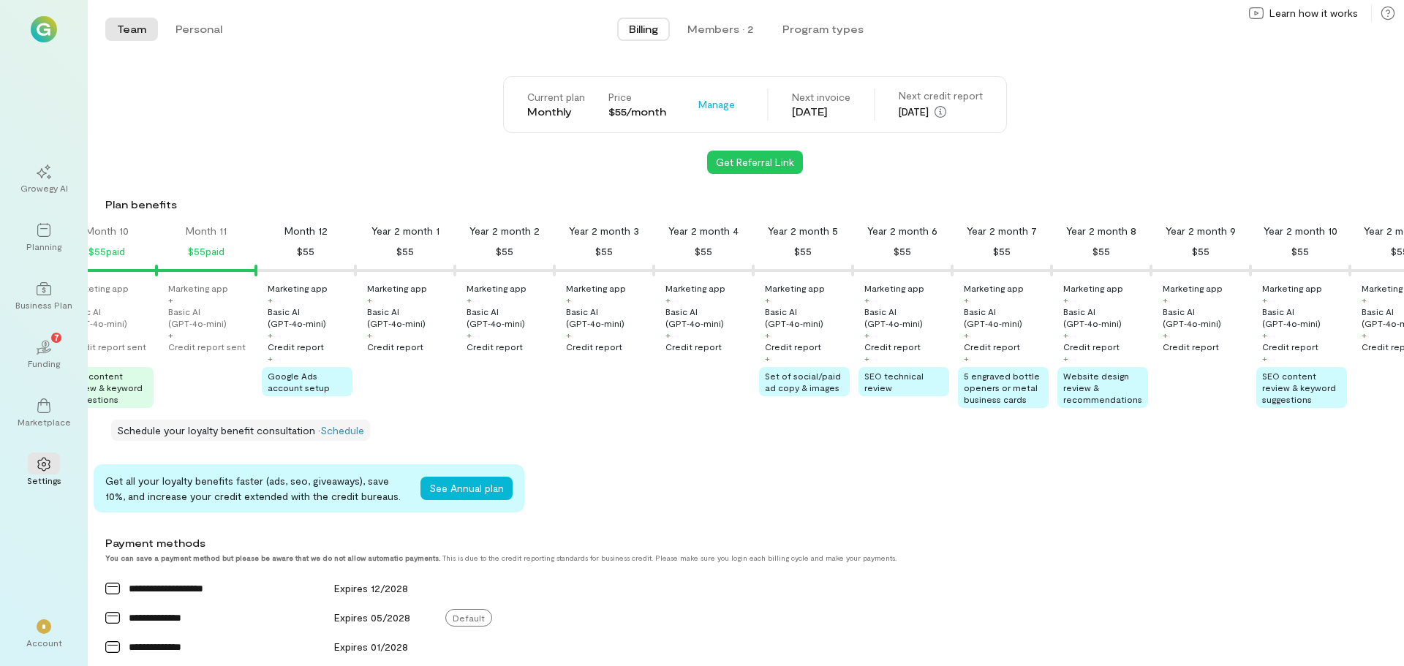
click at [644, 34] on span "Billing" at bounding box center [643, 29] width 29 height 15
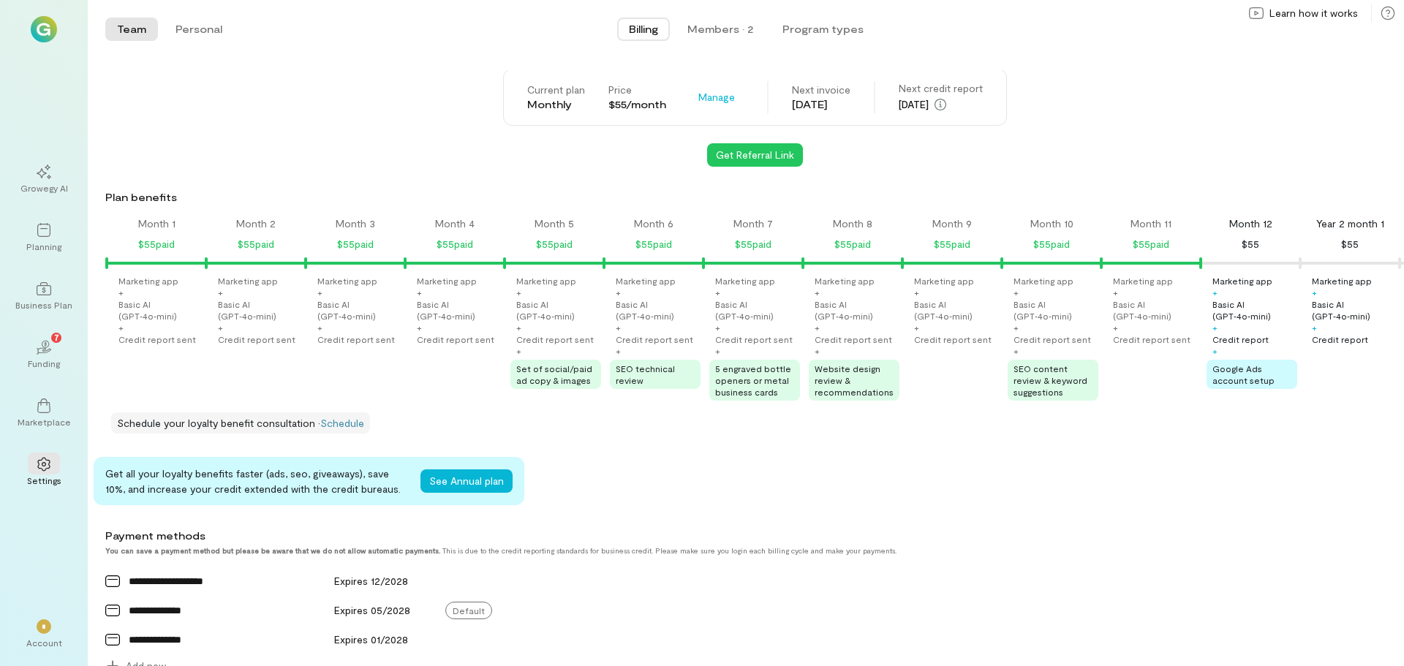
scroll to position [0, 0]
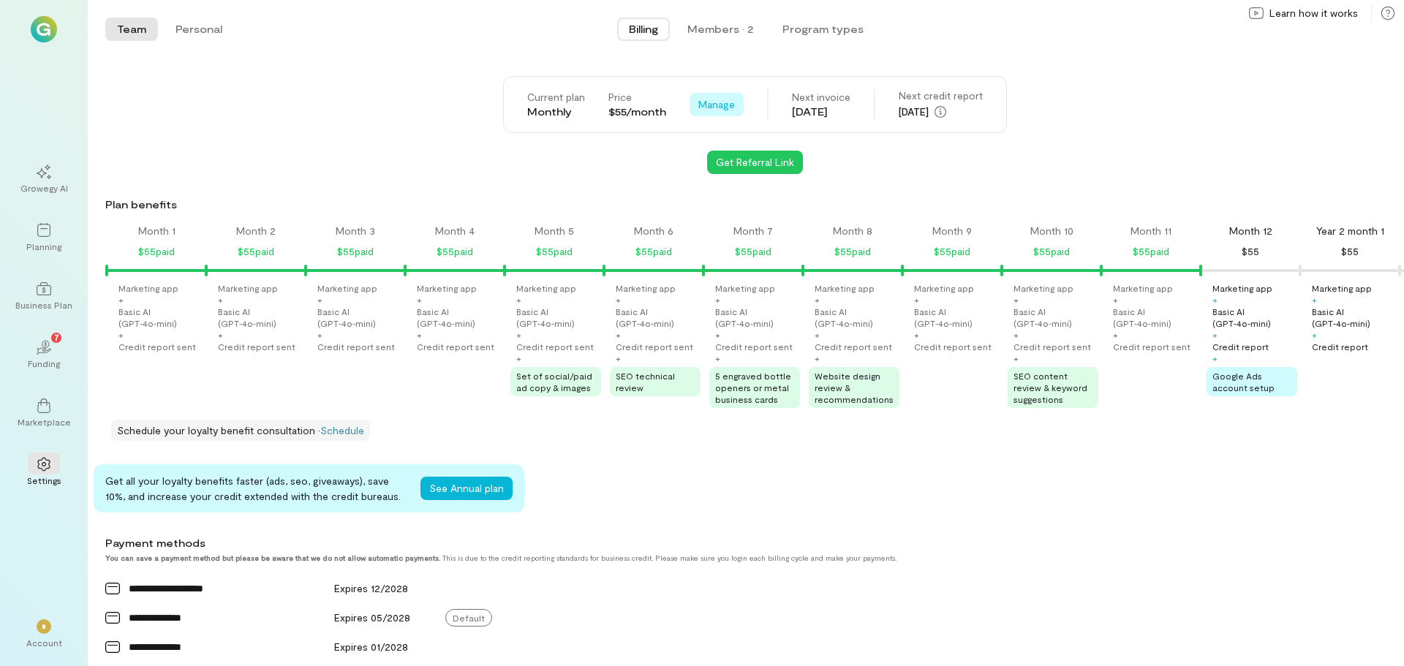
click at [720, 103] on span "Manage" at bounding box center [716, 104] width 37 height 15
click at [744, 164] on span "Cancel plan" at bounding box center [760, 165] width 75 height 15
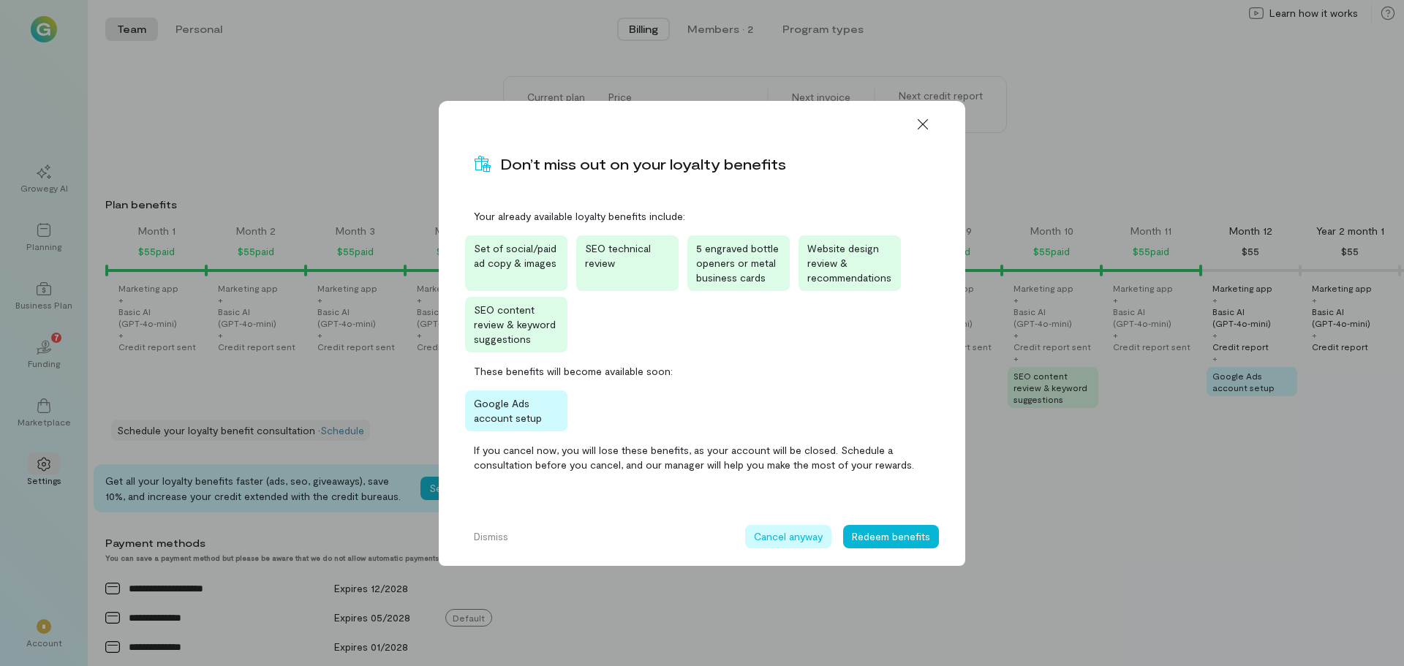
click at [793, 534] on button "Cancel anyway" at bounding box center [788, 536] width 86 height 23
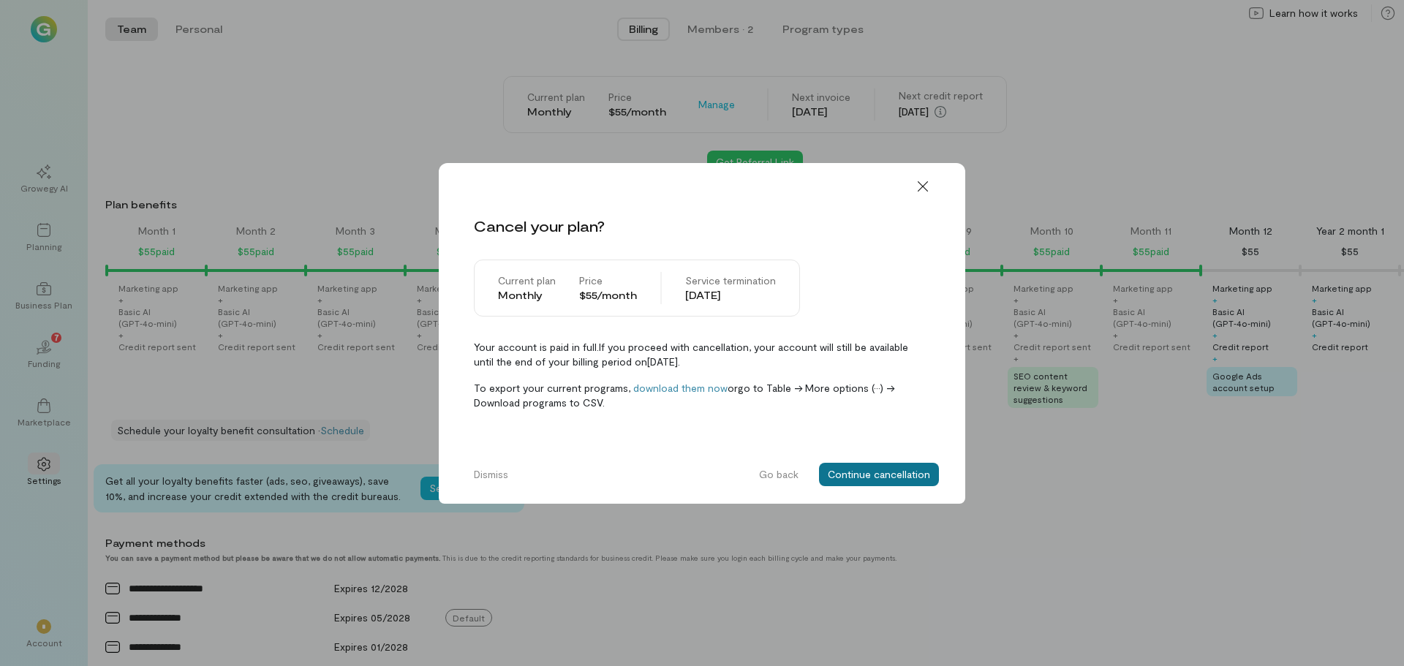
click at [879, 474] on button "Continue cancellation" at bounding box center [879, 474] width 120 height 23
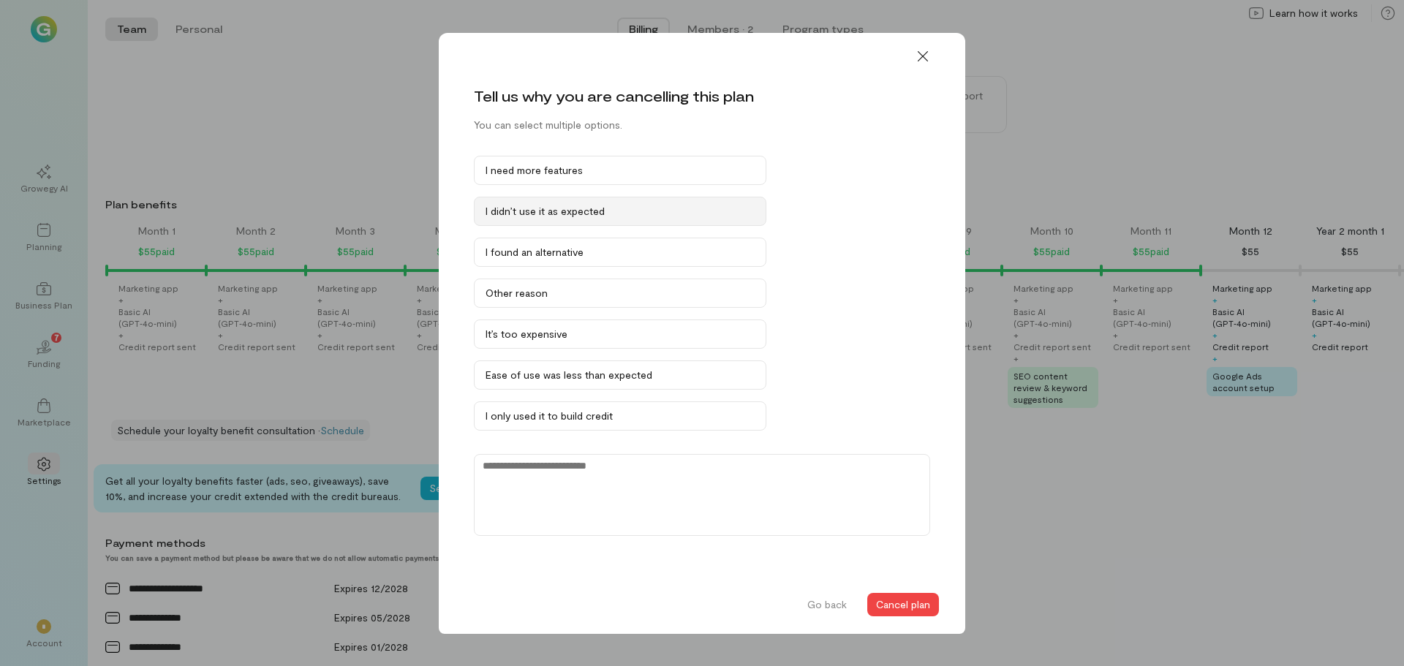
click at [690, 219] on button "I didn’t use it as expected" at bounding box center [620, 211] width 293 height 29
click at [909, 607] on button "Cancel plan" at bounding box center [903, 604] width 72 height 23
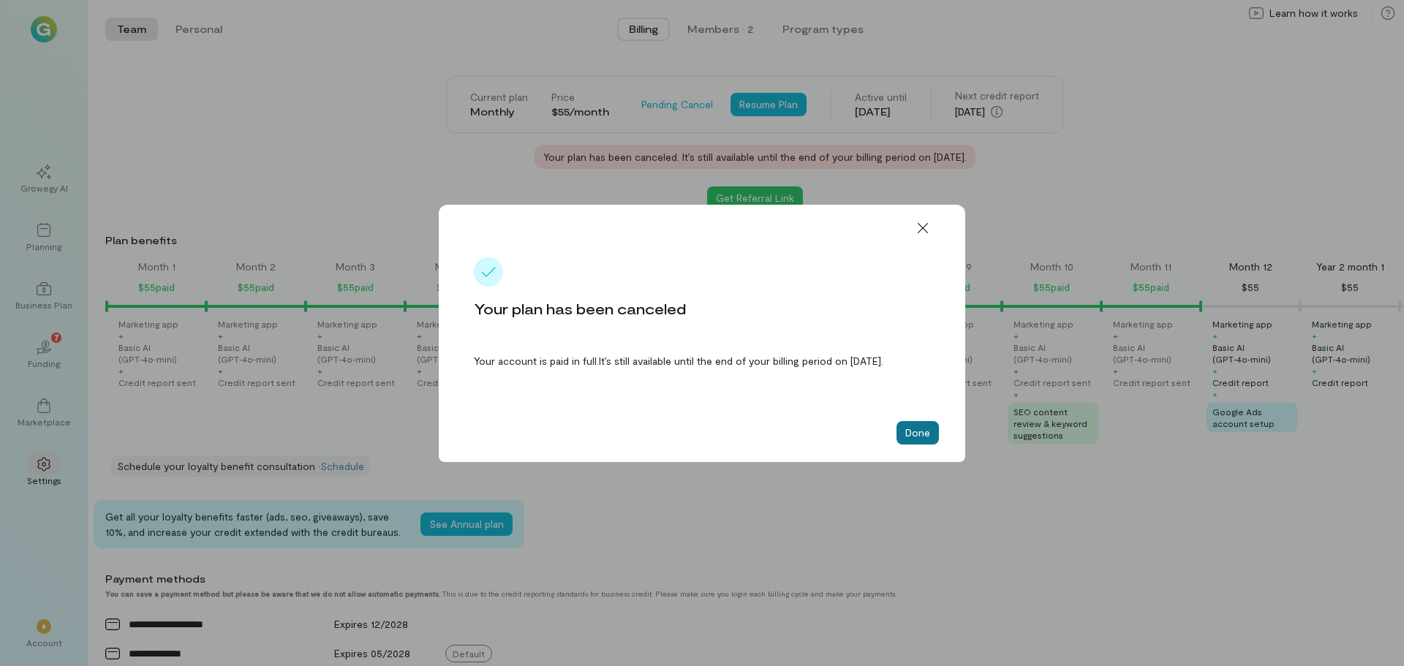
click at [911, 441] on button "Done" at bounding box center [918, 432] width 42 height 23
